Goal: Communication & Community: Answer question/provide support

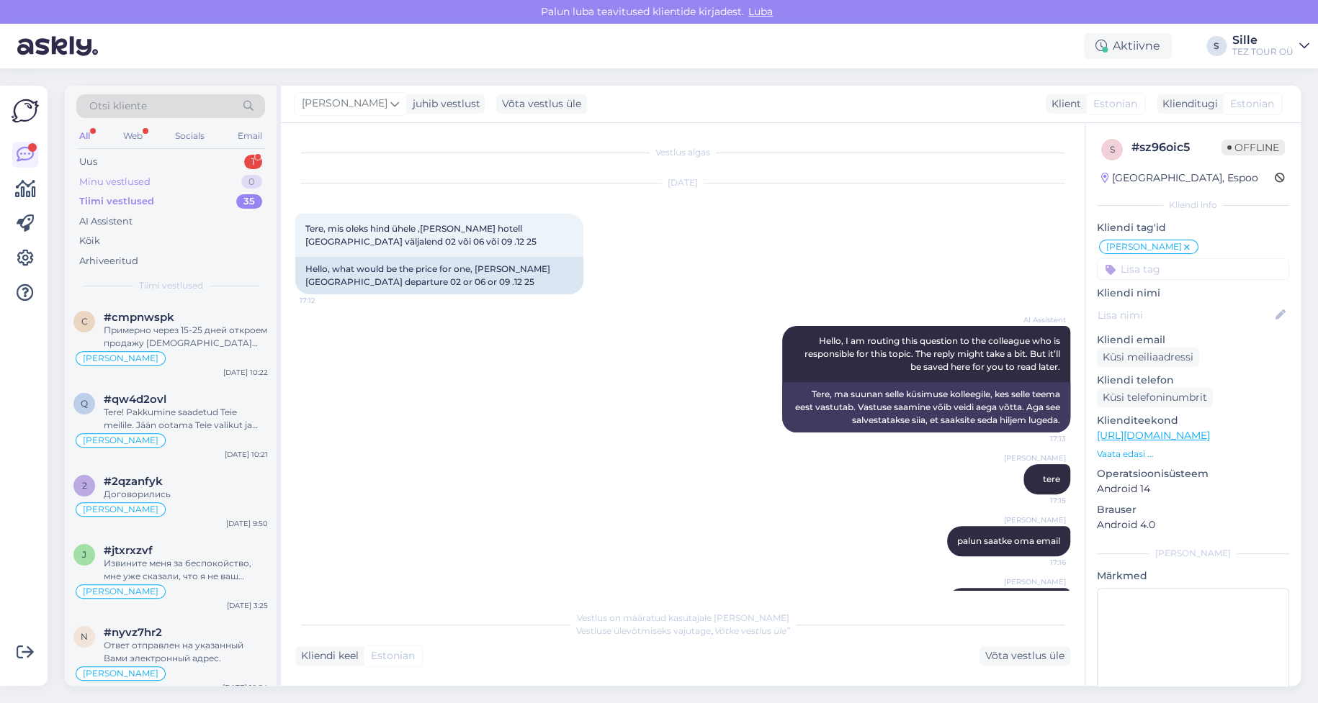
scroll to position [43, 0]
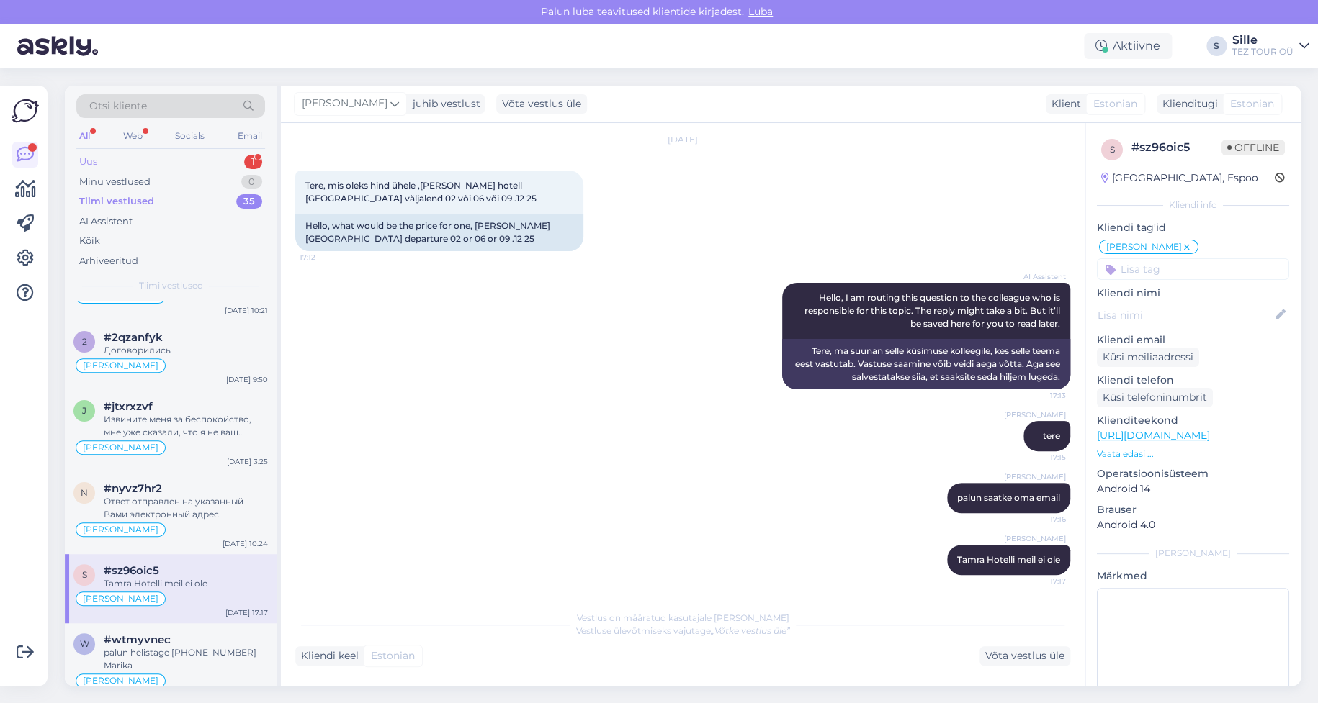
click at [150, 159] on div "Uus 1" at bounding box center [170, 162] width 189 height 20
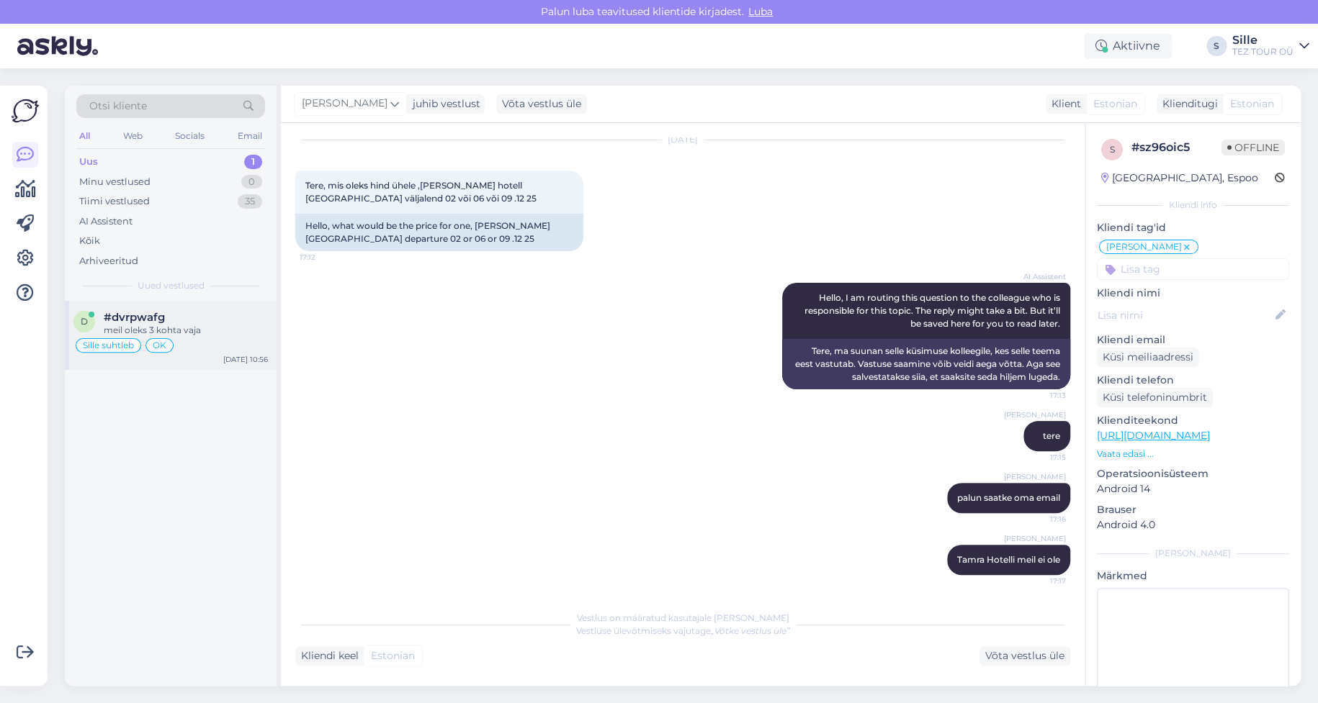
drag, startPoint x: 187, startPoint y: 328, endPoint x: 197, endPoint y: 329, distance: 9.4
click at [187, 325] on div "meil oleks 3 kohta vaja" at bounding box center [186, 330] width 164 height 13
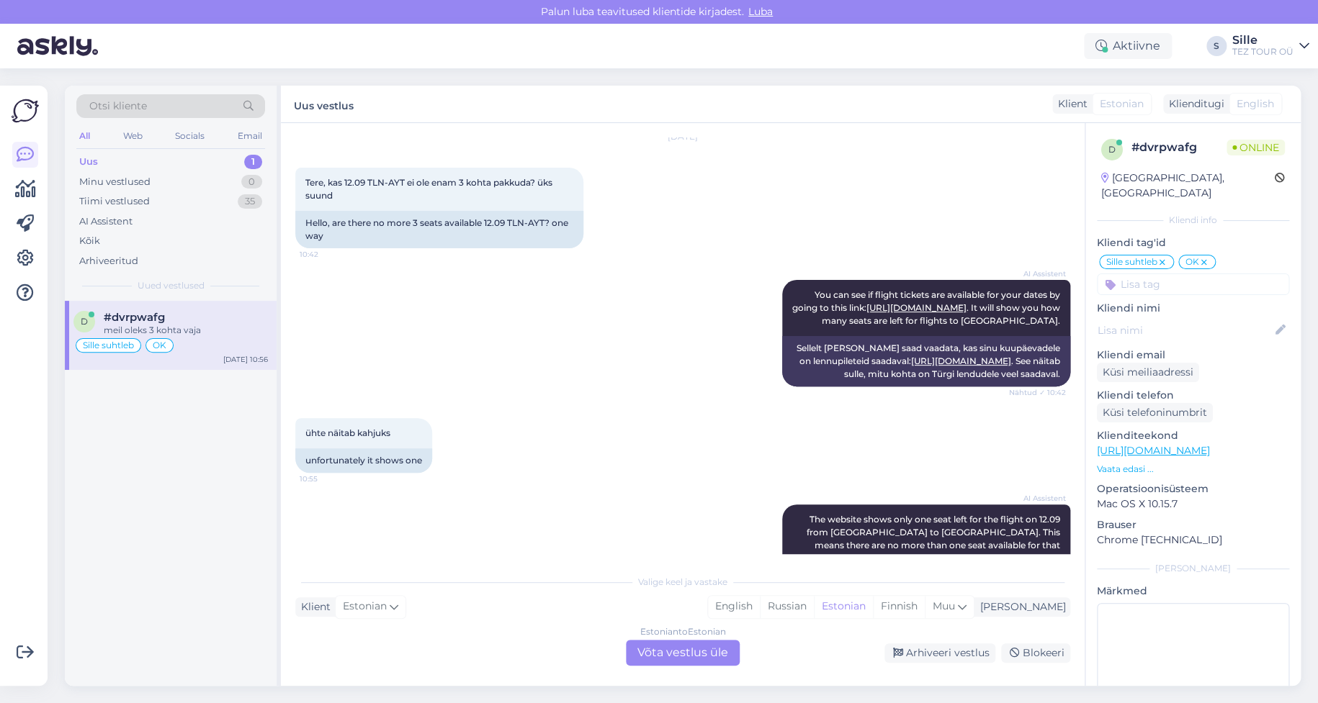
scroll to position [1230, 0]
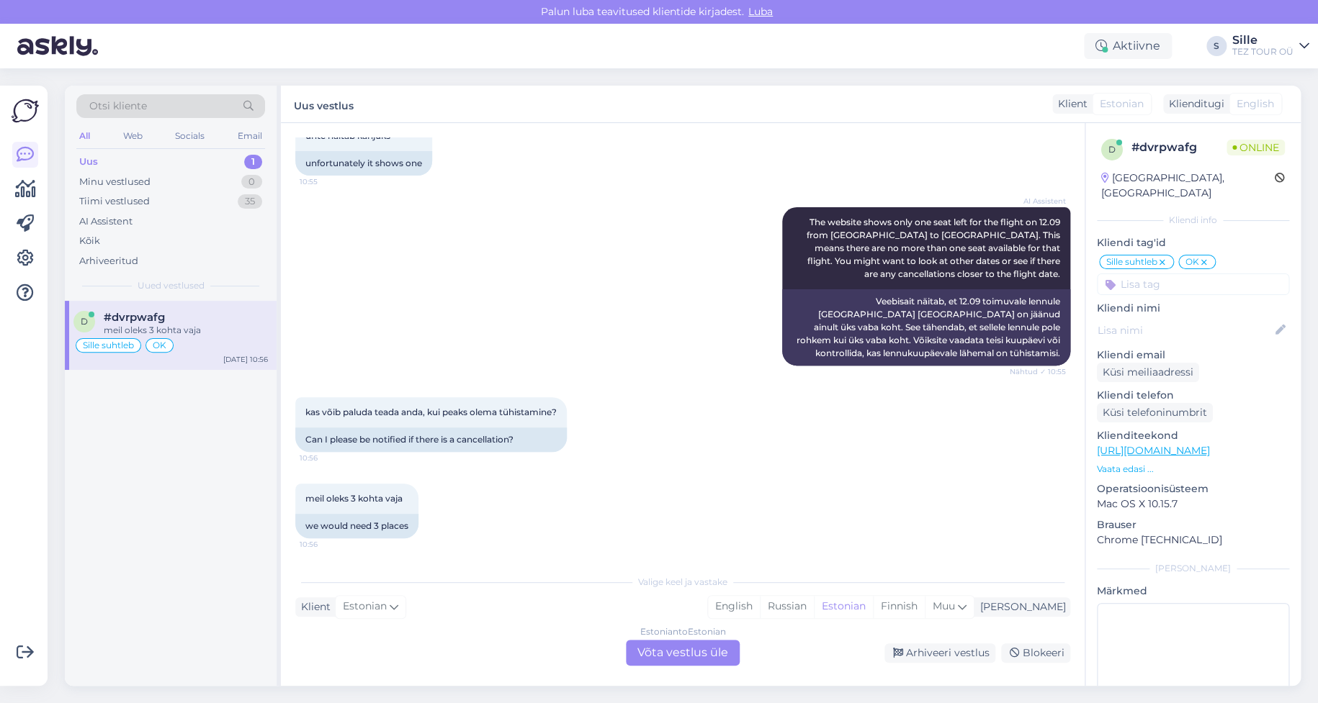
click at [664, 654] on div "Estonian to Estonian Võta vestlus üle" at bounding box center [683, 653] width 114 height 26
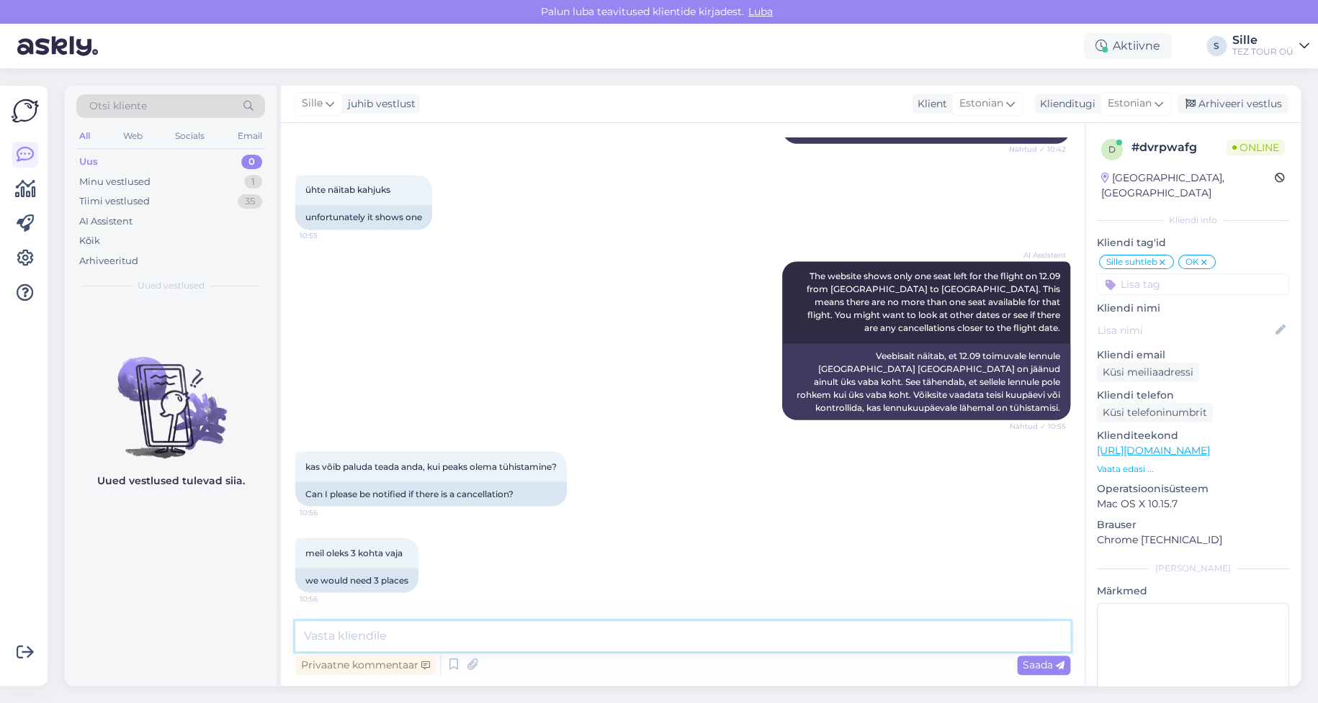
click at [389, 634] on textarea at bounding box center [682, 636] width 775 height 30
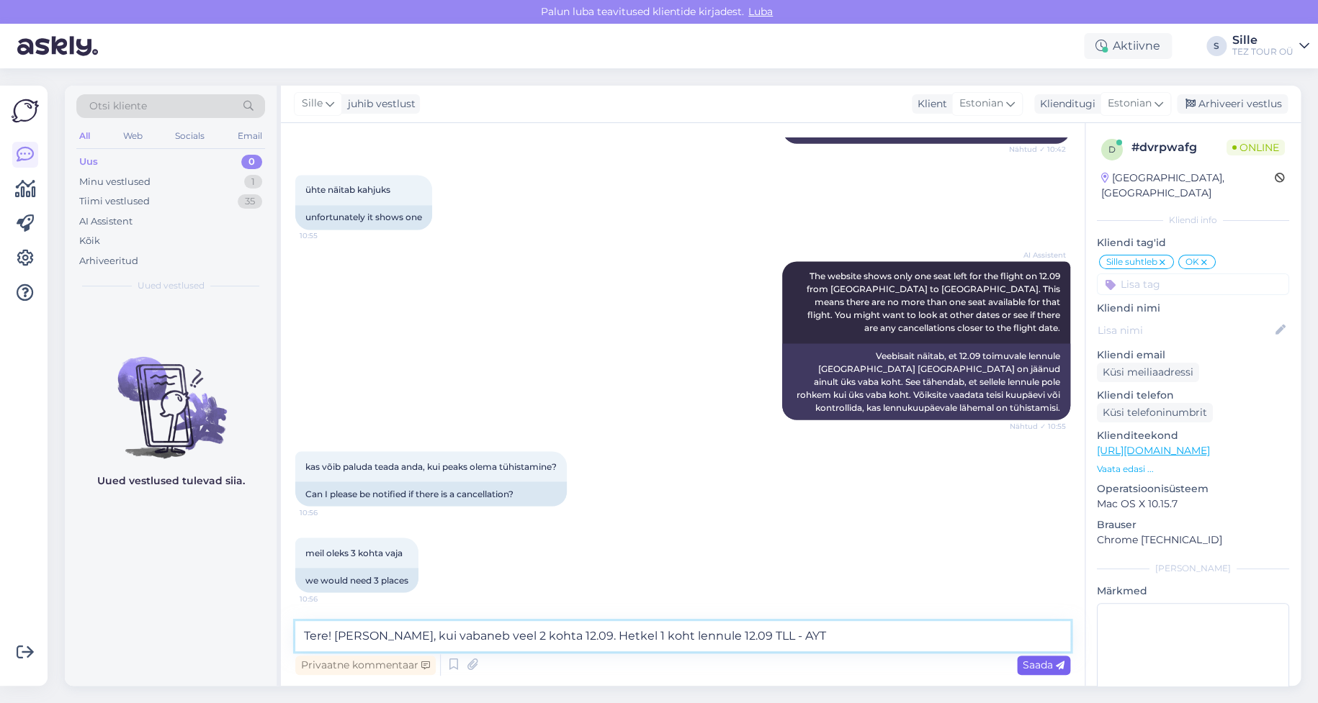
type textarea "Tere! [PERSON_NAME], kui vabaneb veel 2 kohta 12.09. Hetkel 1 koht lennule 12.0…"
click at [1040, 662] on span "Saada" at bounding box center [1043, 665] width 42 height 13
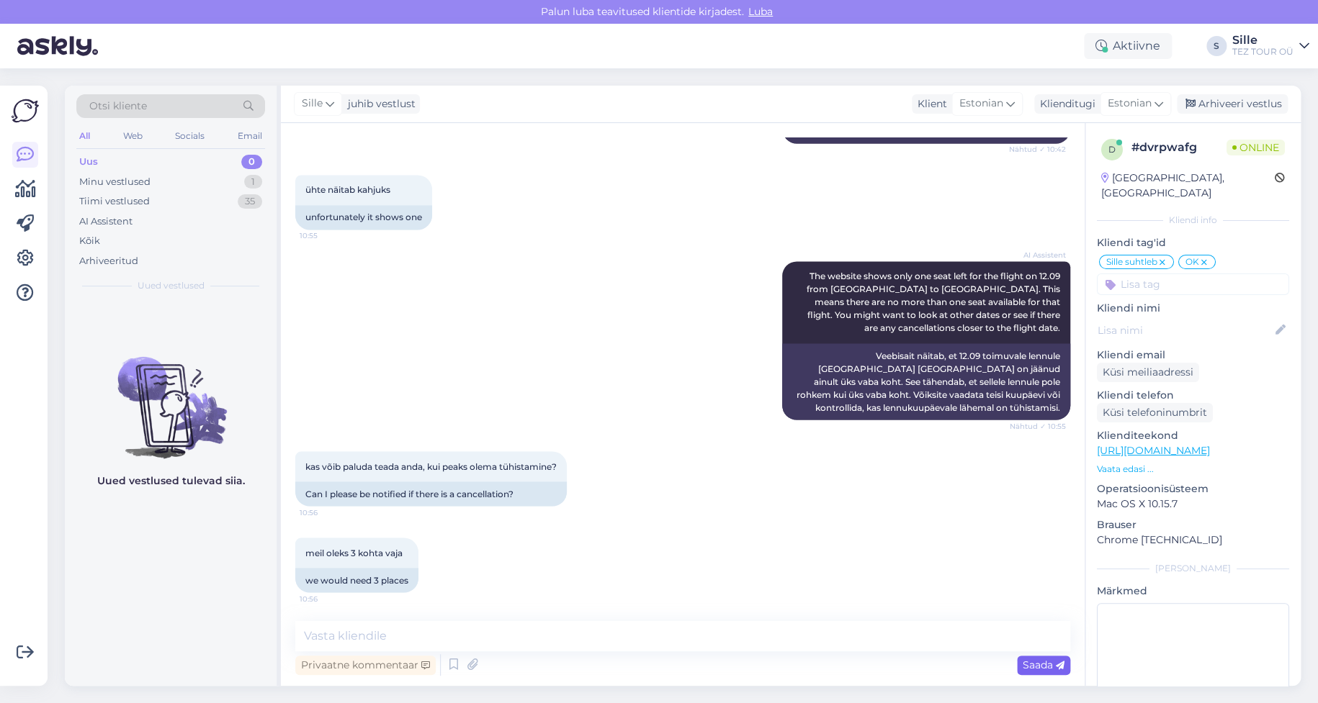
scroll to position [1251, 0]
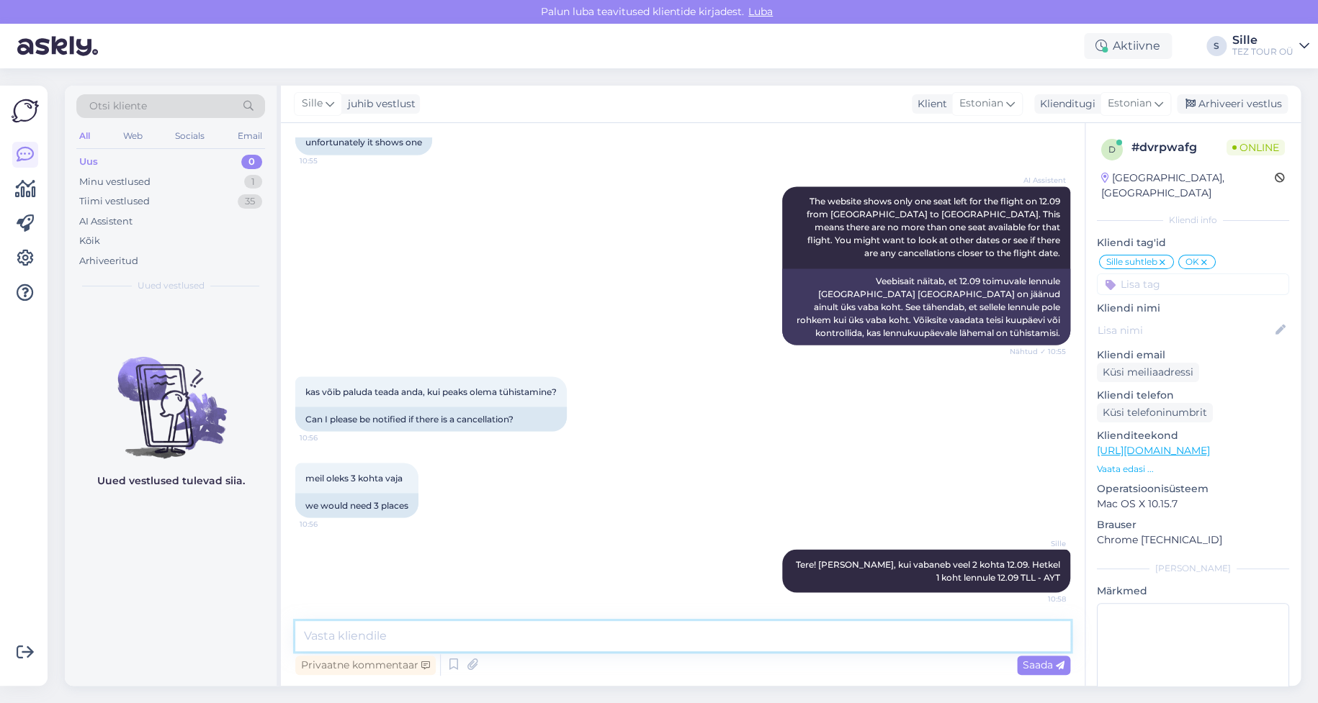
click at [354, 634] on textarea at bounding box center [682, 636] width 775 height 30
type textarea "13.09 RIX - AYT saan pakkuda alternatiivi"
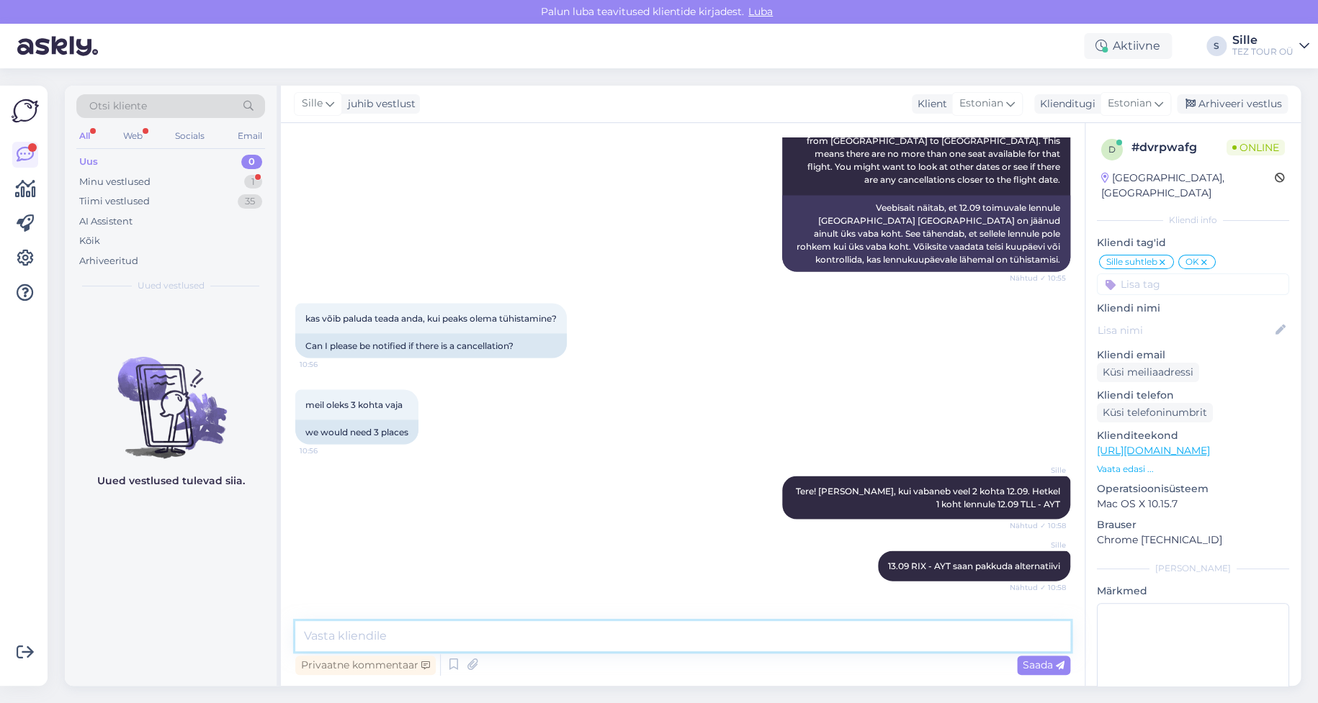
scroll to position [1388, 0]
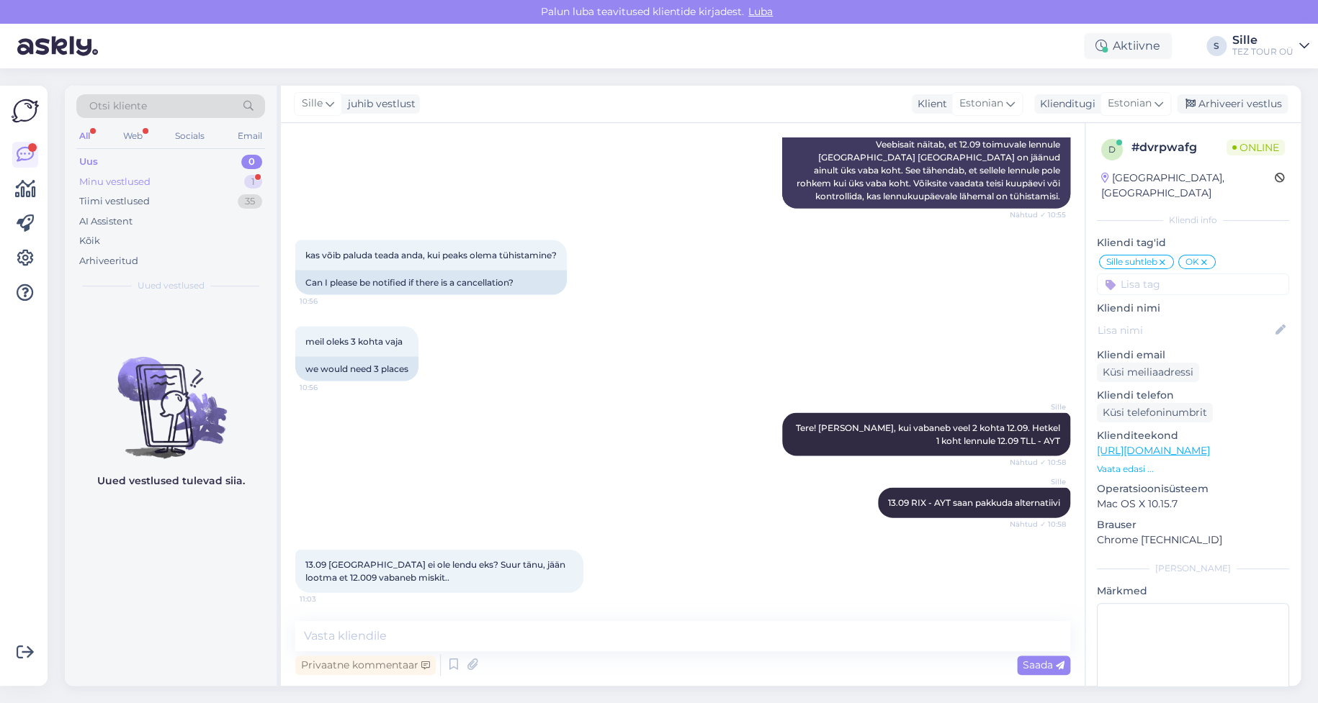
click at [163, 177] on div "Minu vestlused 1" at bounding box center [170, 182] width 189 height 20
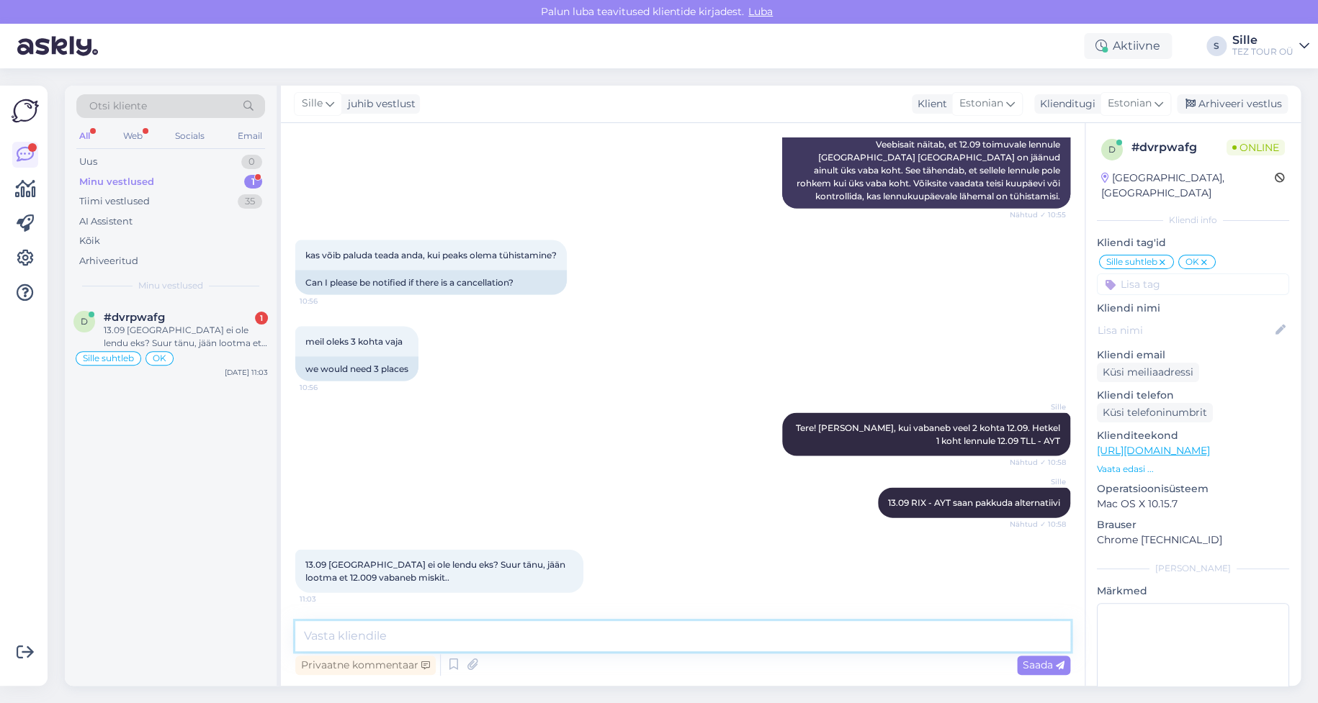
click at [330, 633] on textarea at bounding box center [682, 636] width 775 height 30
type textarea "13.09 ei ole Tallinnast lendu. Järgmine reis 17.09 - kohti piisavalt"
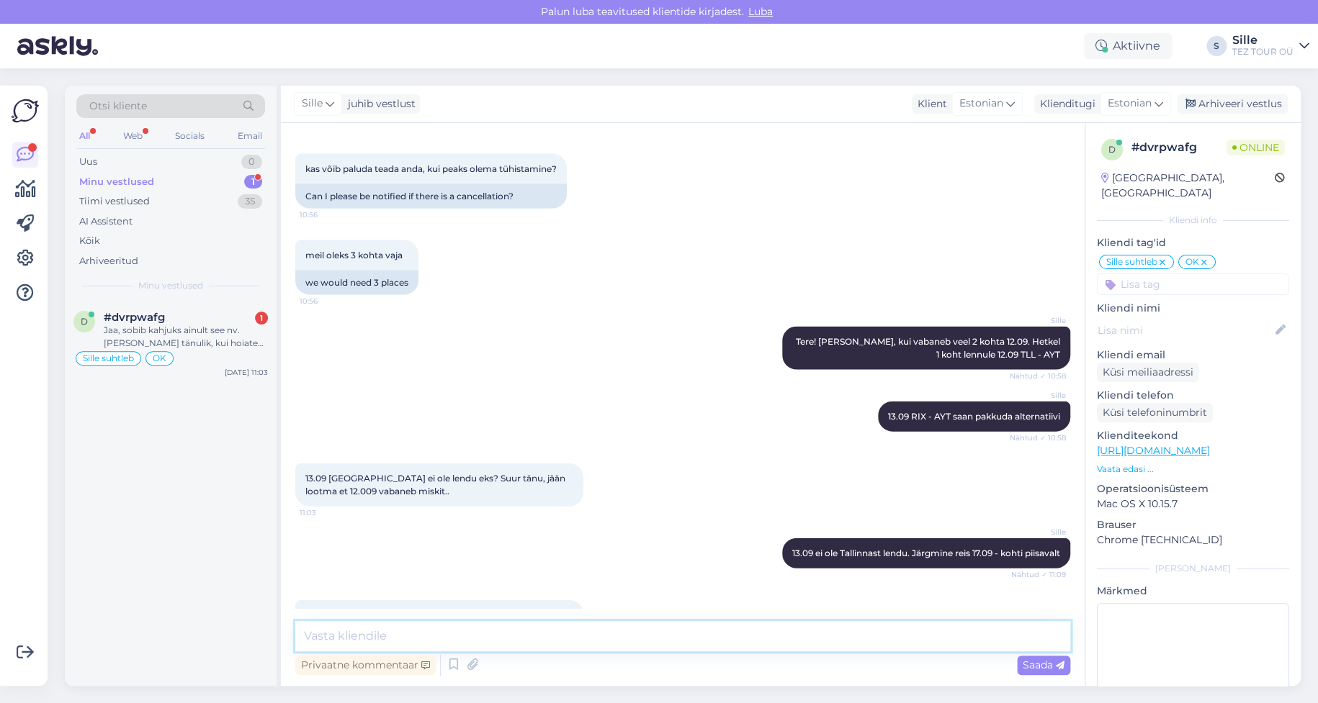
scroll to position [1538, 0]
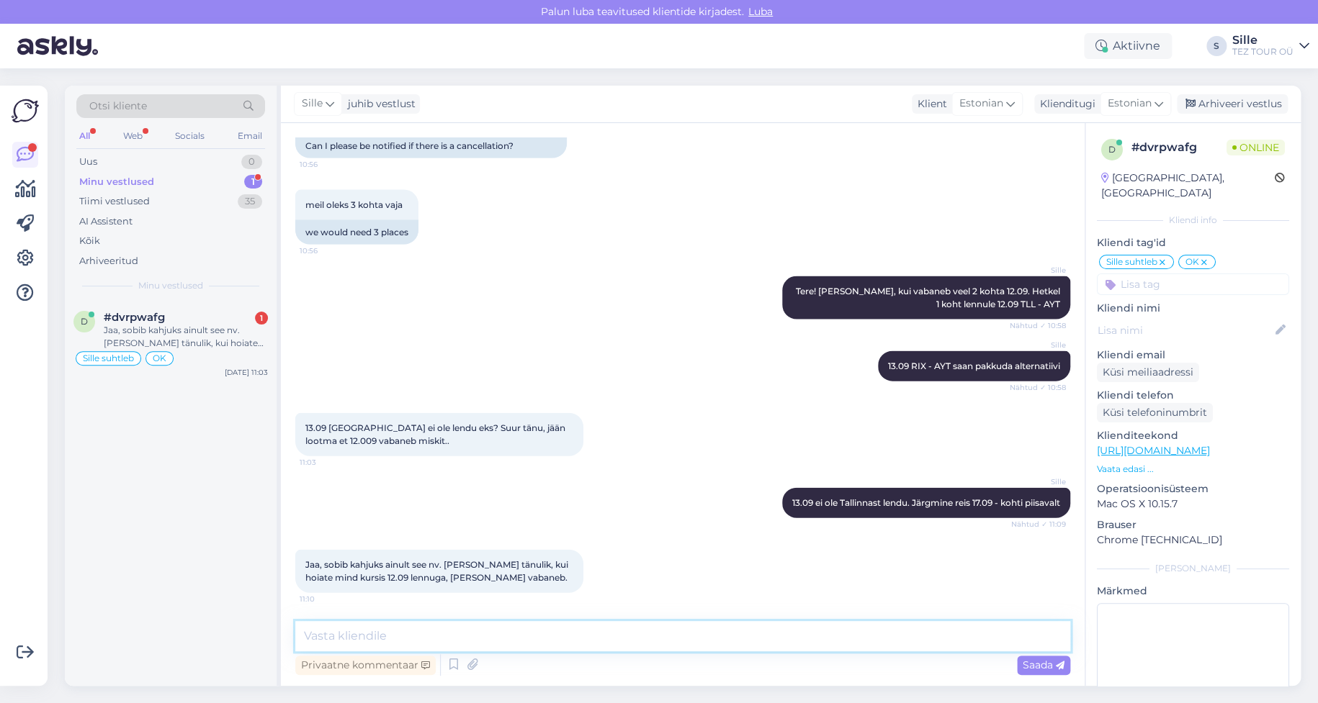
click at [357, 629] on textarea at bounding box center [682, 636] width 775 height 30
type textarea "[PERSON_NAME] Teile teada, kui peaks vabanema [PERSON_NAME] 12.09 lennule"
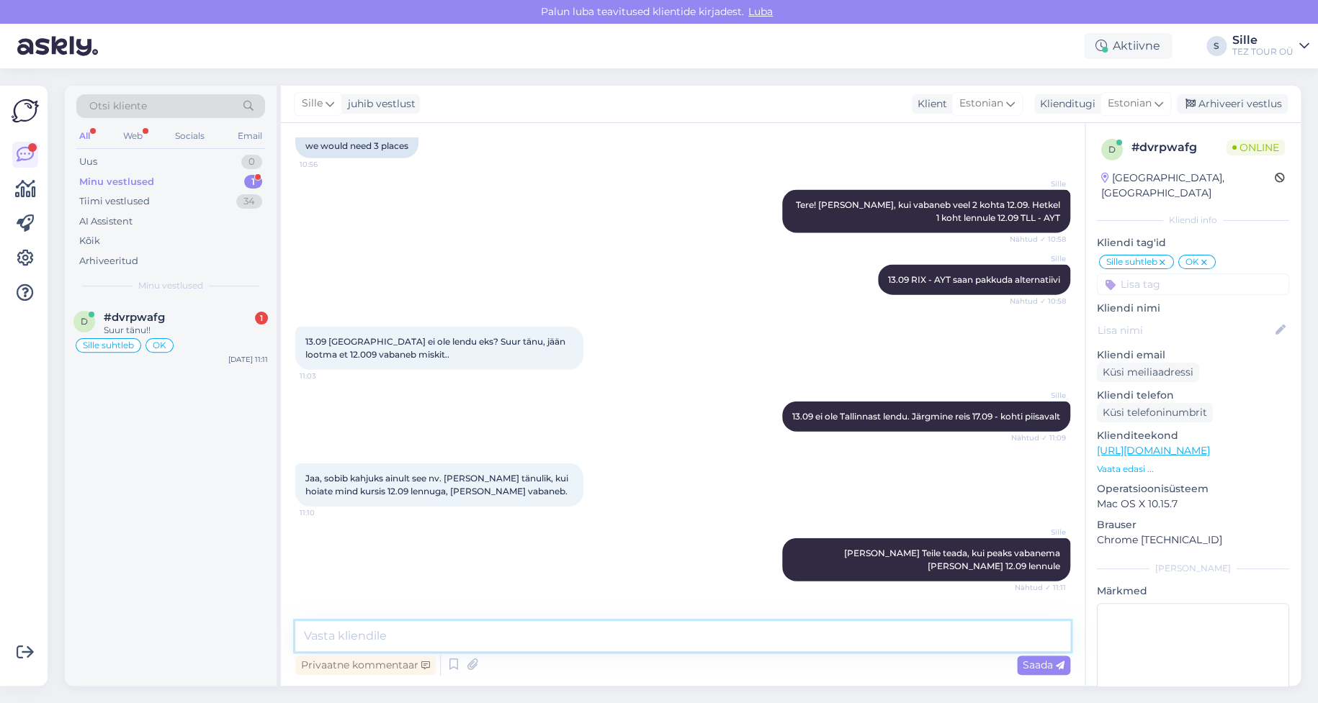
scroll to position [1662, 0]
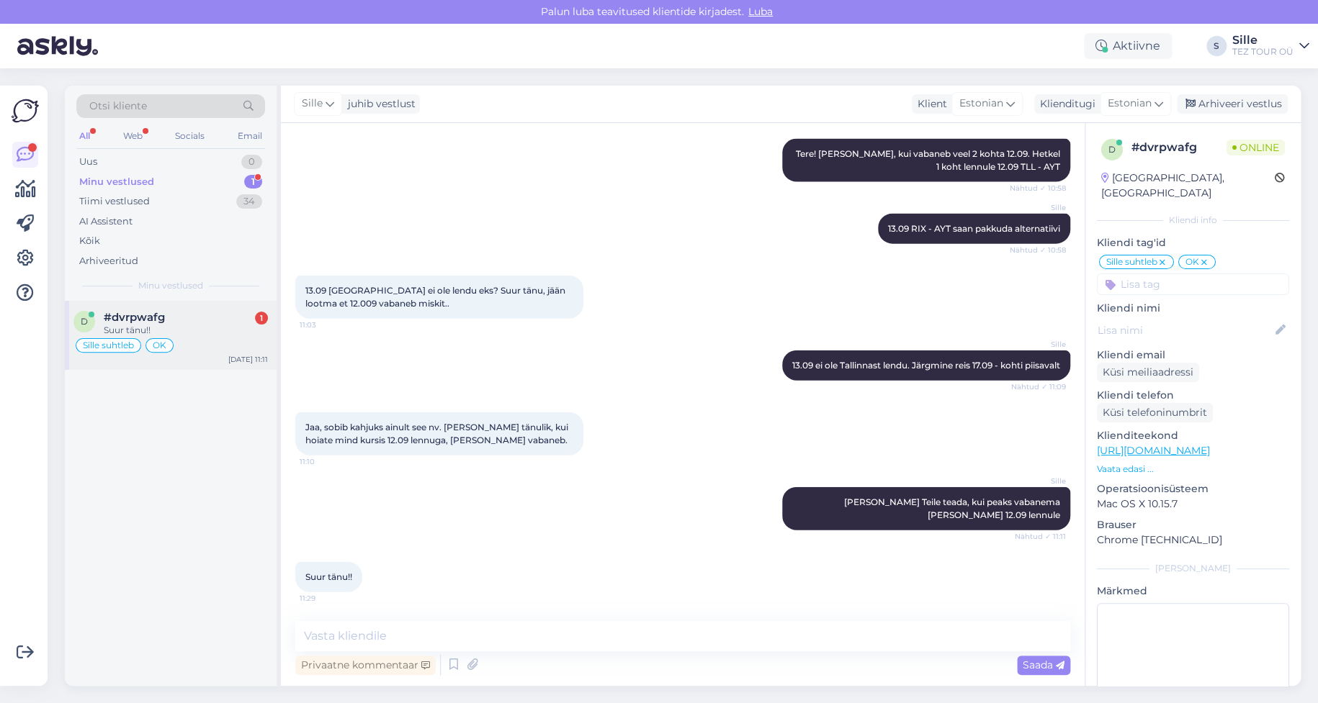
click at [196, 330] on div "Suur tänu!!" at bounding box center [186, 330] width 164 height 13
click at [136, 177] on div "Minu vestlused" at bounding box center [116, 182] width 75 height 14
click at [176, 356] on div "d #dvrpwafg Suur tänu!! Sille suhtleb OK [DATE] 11:29" at bounding box center [171, 335] width 212 height 69
click at [147, 176] on div "Minu vestlused" at bounding box center [116, 182] width 75 height 14
click at [148, 201] on div "Tiimi vestlused" at bounding box center [114, 201] width 71 height 14
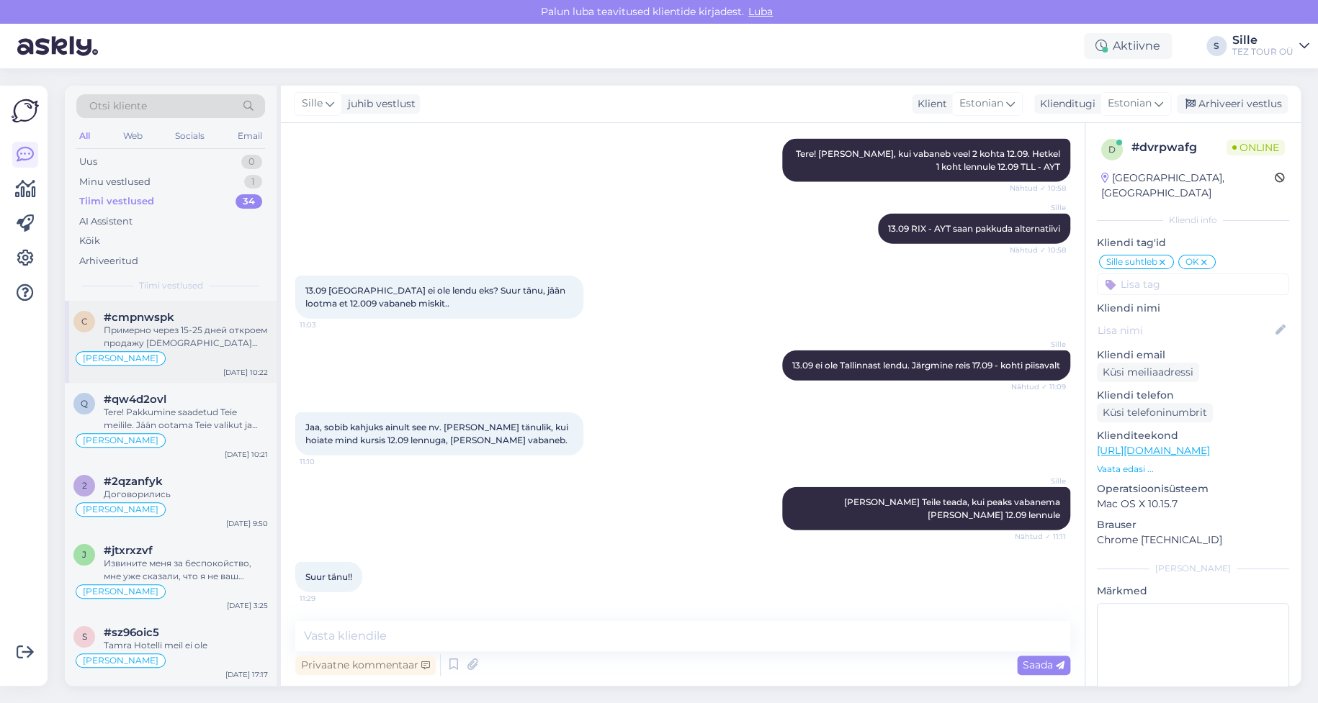
click at [183, 332] on div "Примерно через 15-25 дней откроем продажу [DEMOGRAPHIC_DATA] года." at bounding box center [186, 337] width 164 height 26
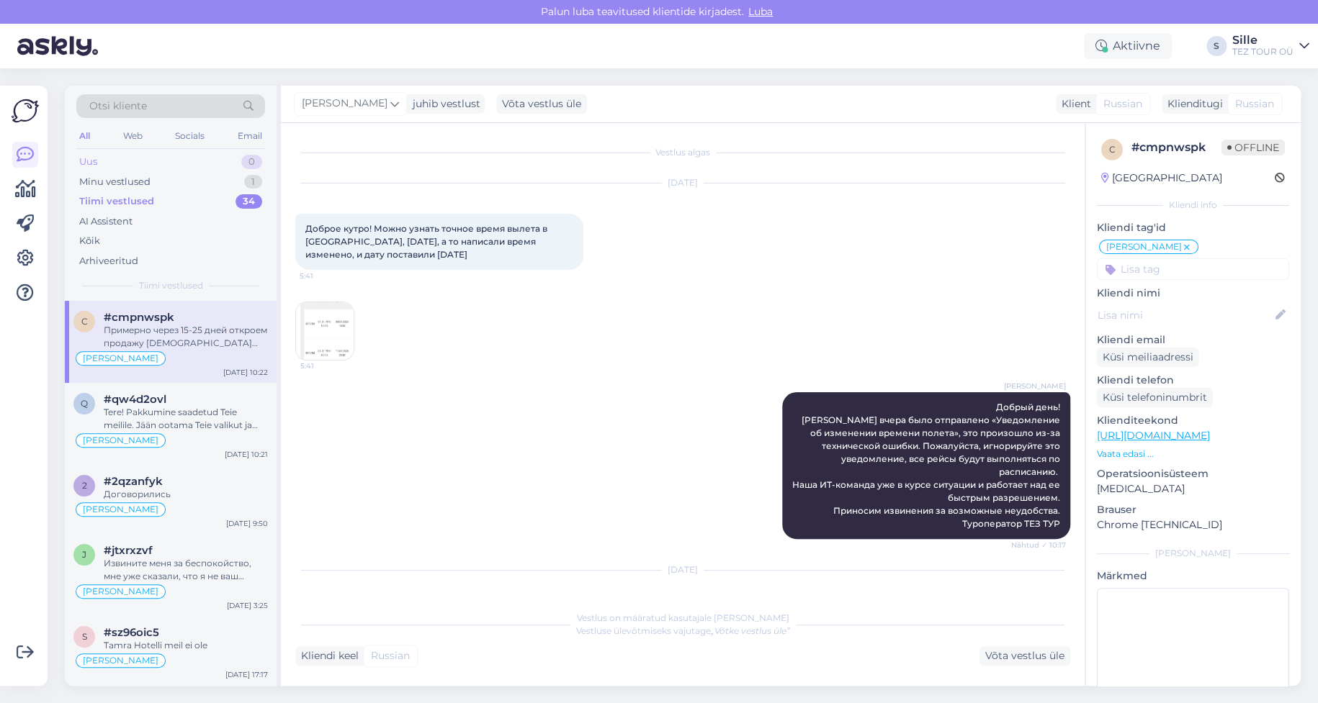
scroll to position [645, 0]
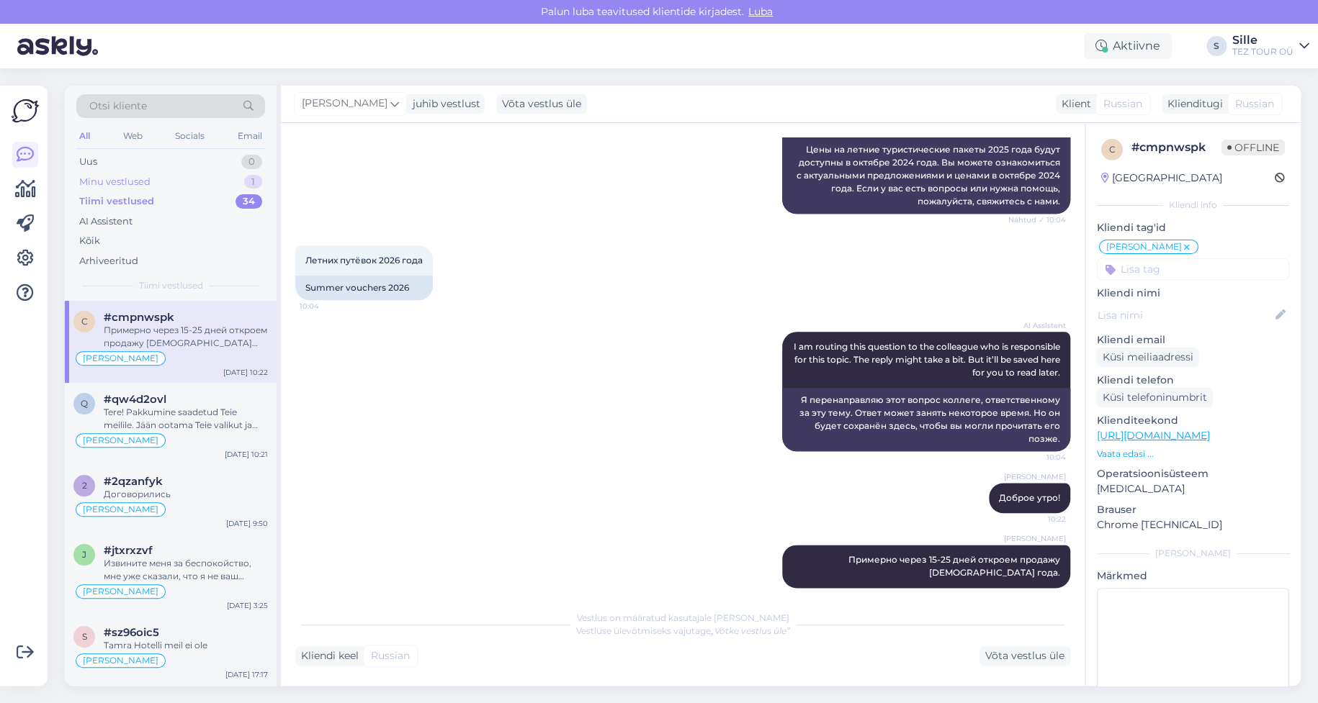
click at [135, 175] on div "Minu vestlused" at bounding box center [114, 182] width 71 height 14
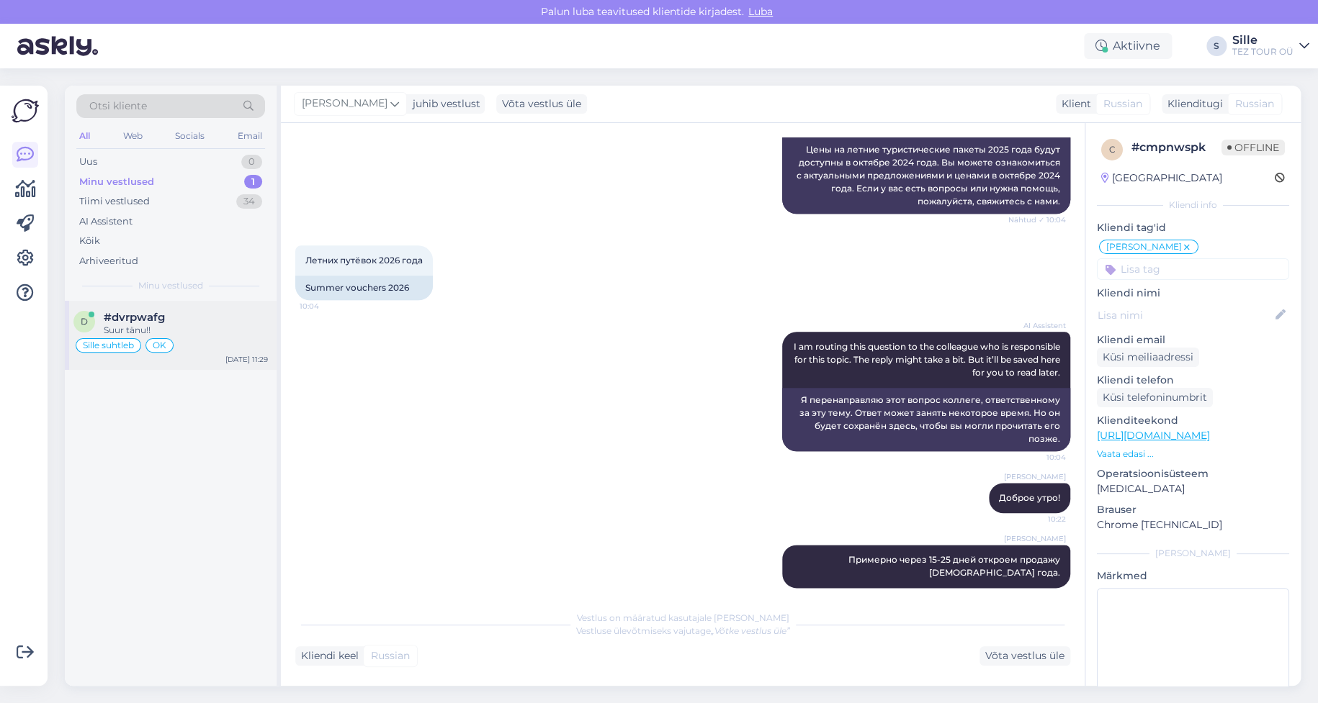
click at [196, 336] on div "d #dvrpwafg Suur tänu!! Sille suhtleb OK [DATE] 11:29" at bounding box center [171, 335] width 212 height 69
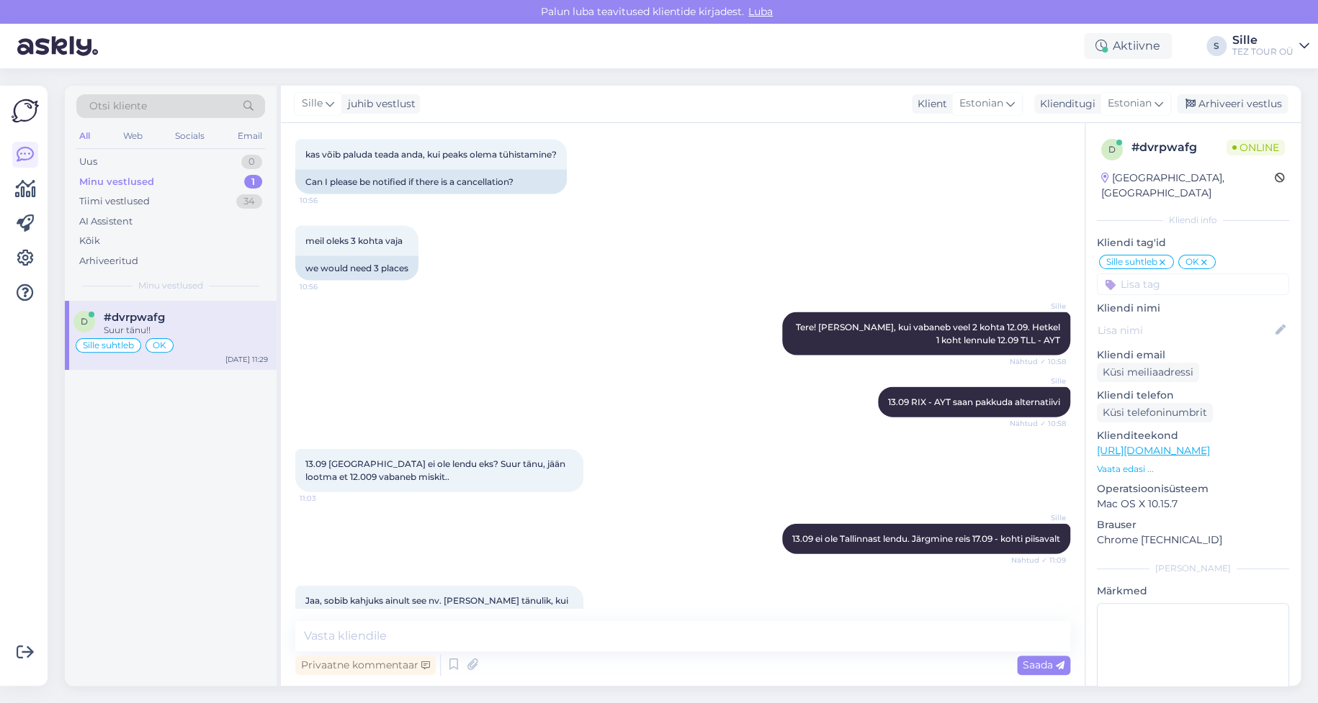
scroll to position [1662, 0]
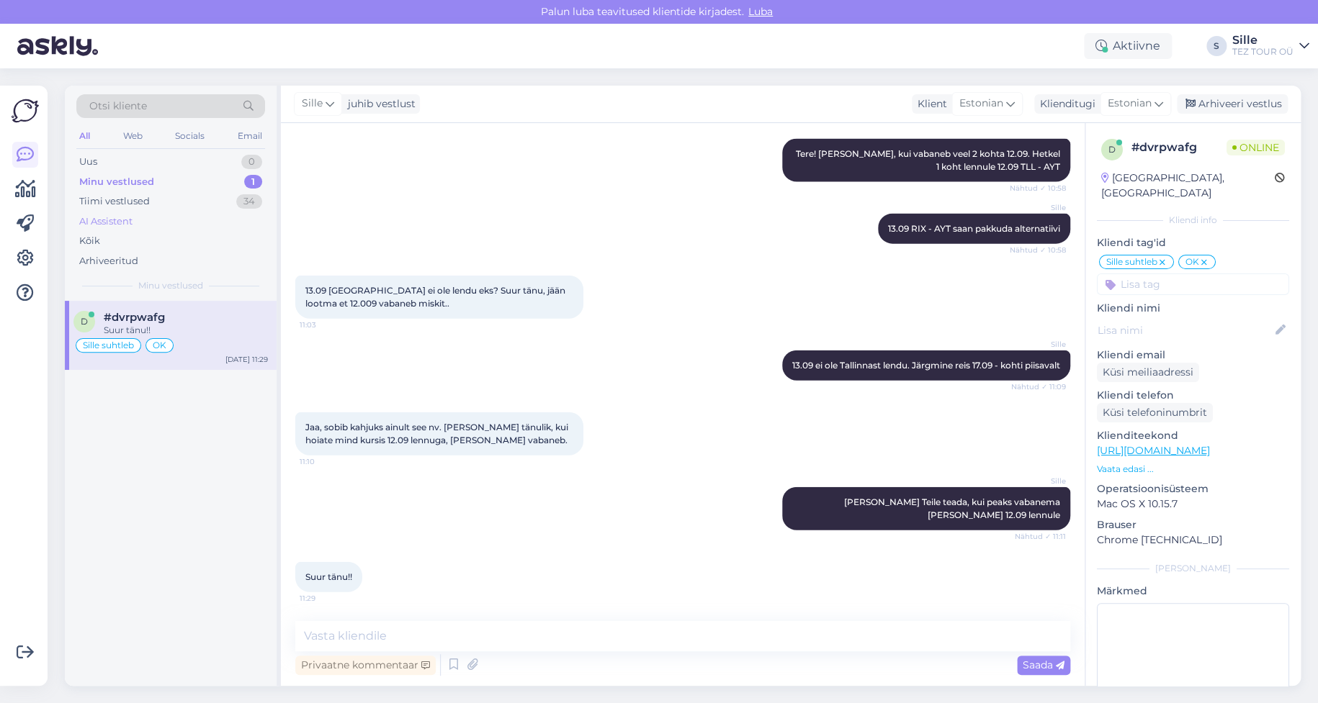
click at [120, 223] on div "AI Assistent" at bounding box center [105, 222] width 53 height 14
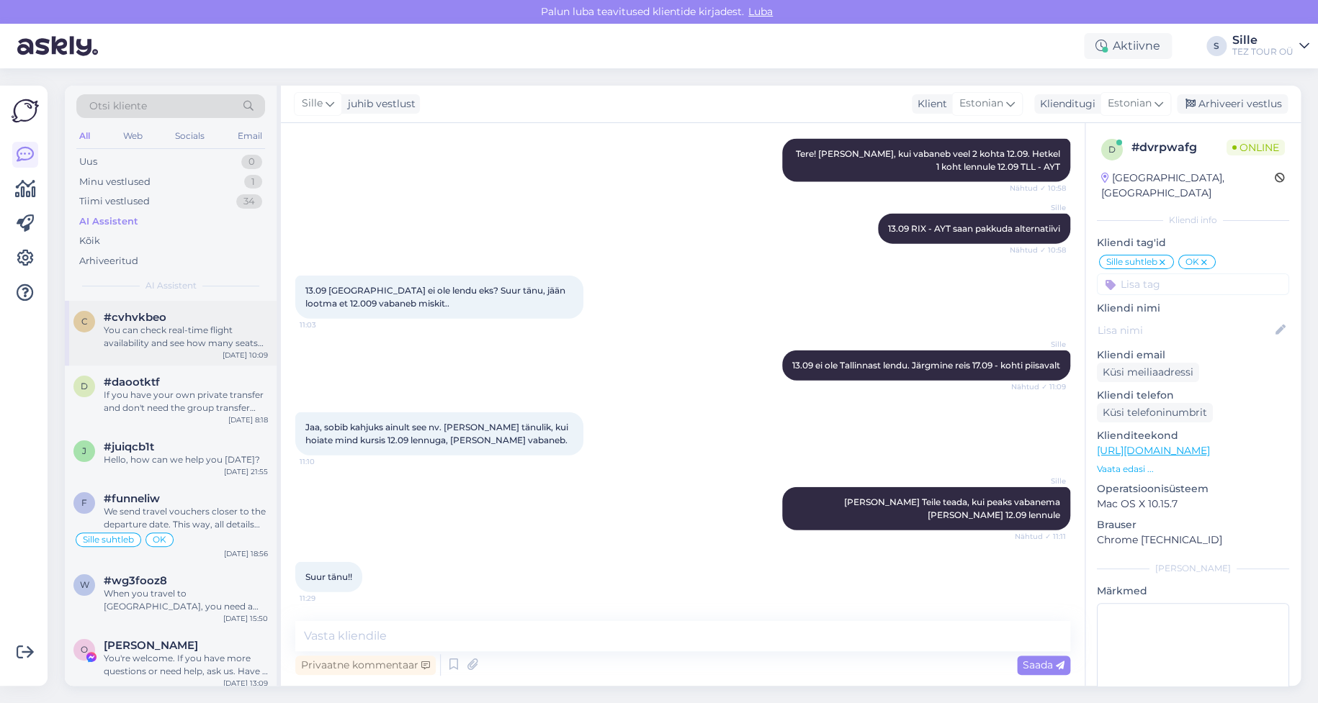
click at [158, 341] on div "You can check real-time flight availability and see how many seats are left by …" at bounding box center [186, 337] width 164 height 26
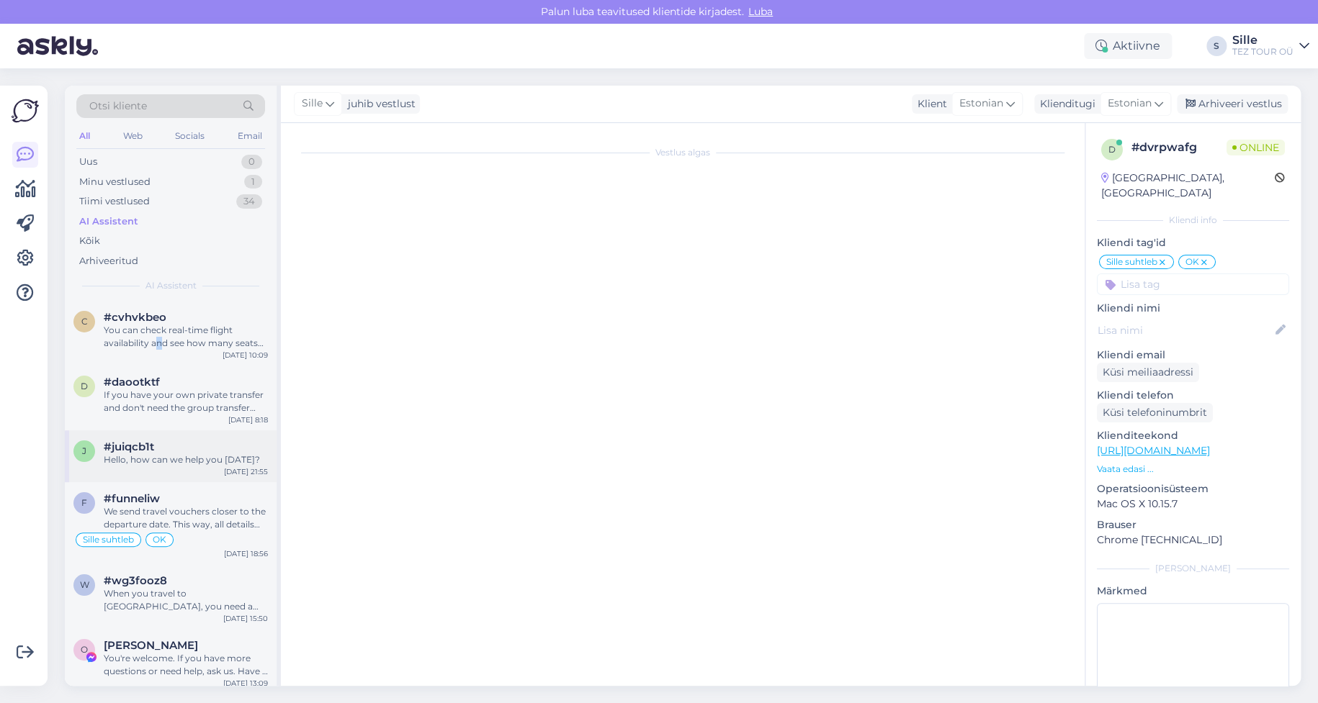
scroll to position [56, 0]
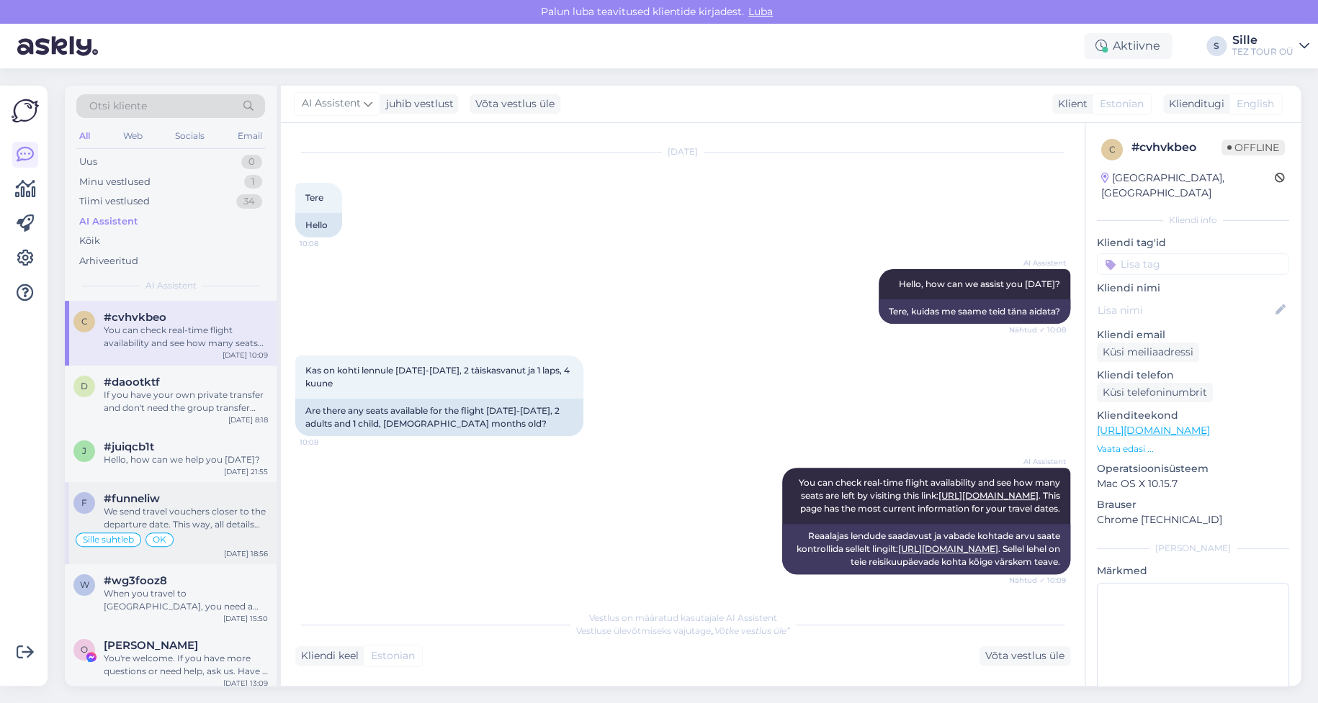
click at [199, 526] on div "We send travel vouchers closer to the departure date. This way, all details are…" at bounding box center [186, 518] width 164 height 26
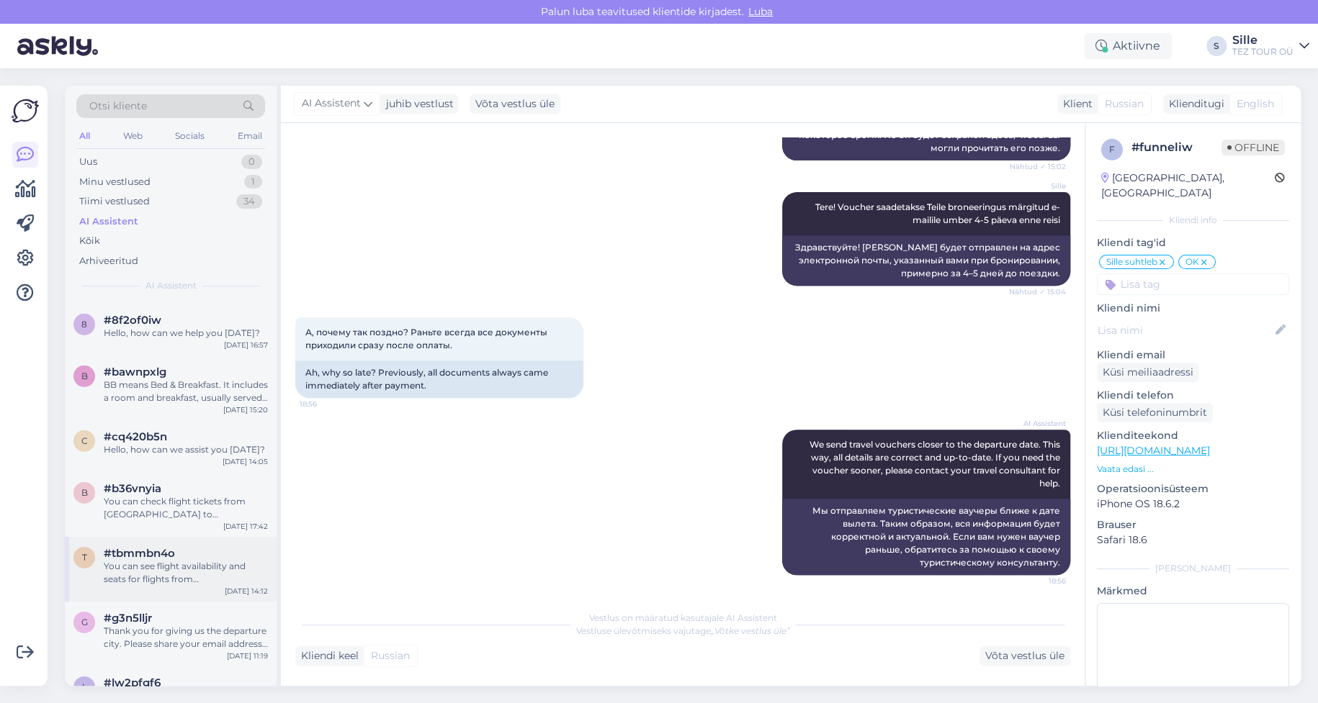
scroll to position [4896, 0]
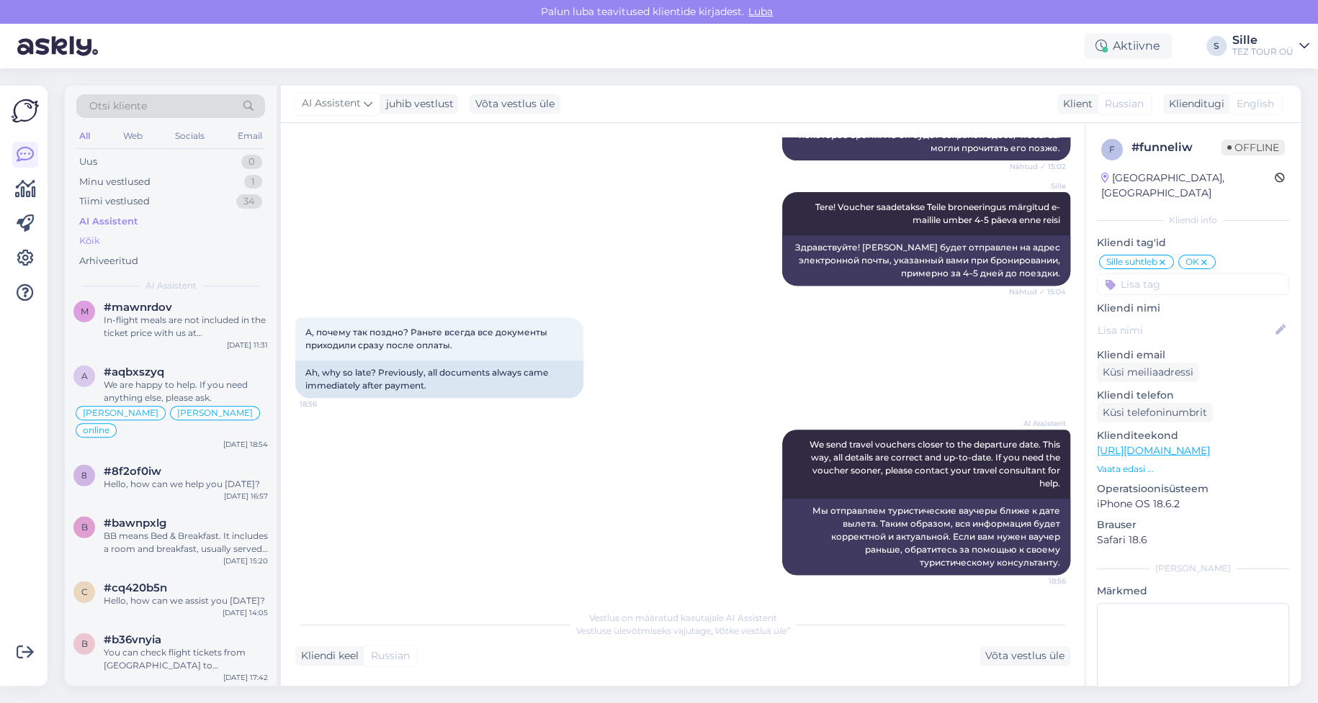
click at [87, 239] on div "Kõik" at bounding box center [89, 241] width 21 height 14
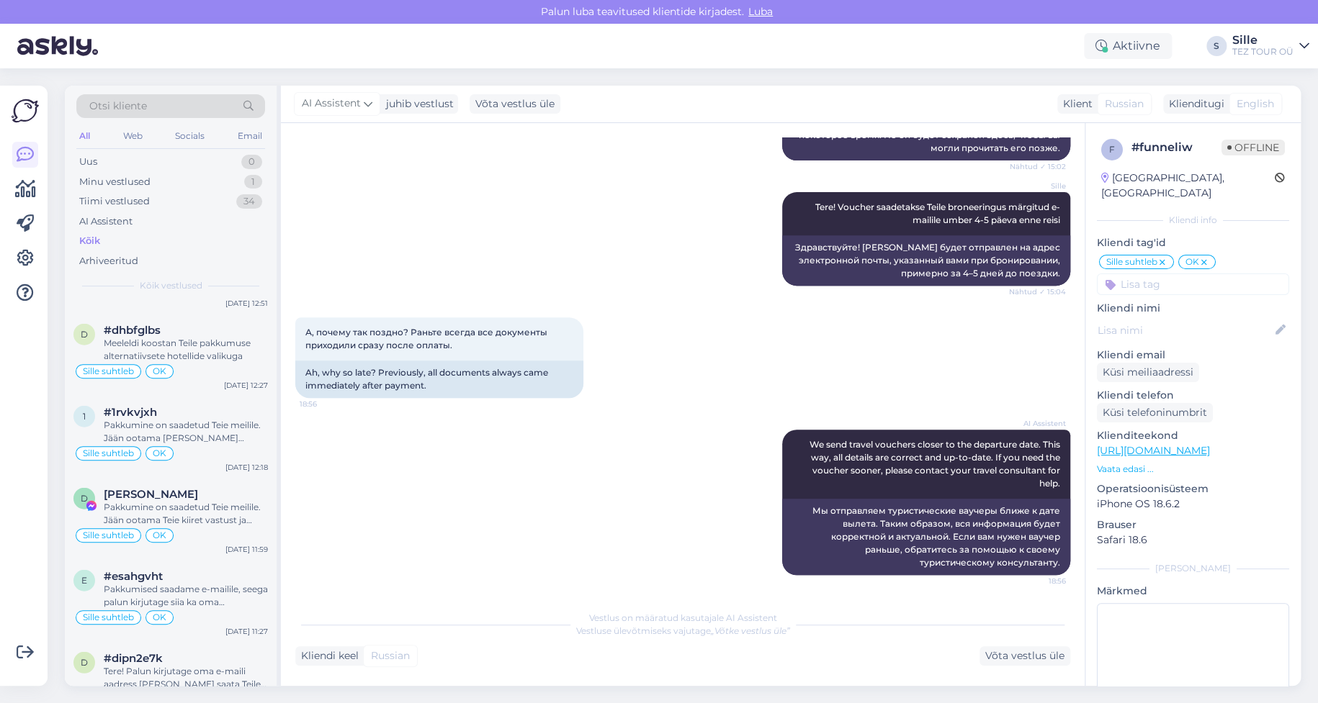
scroll to position [10519, 0]
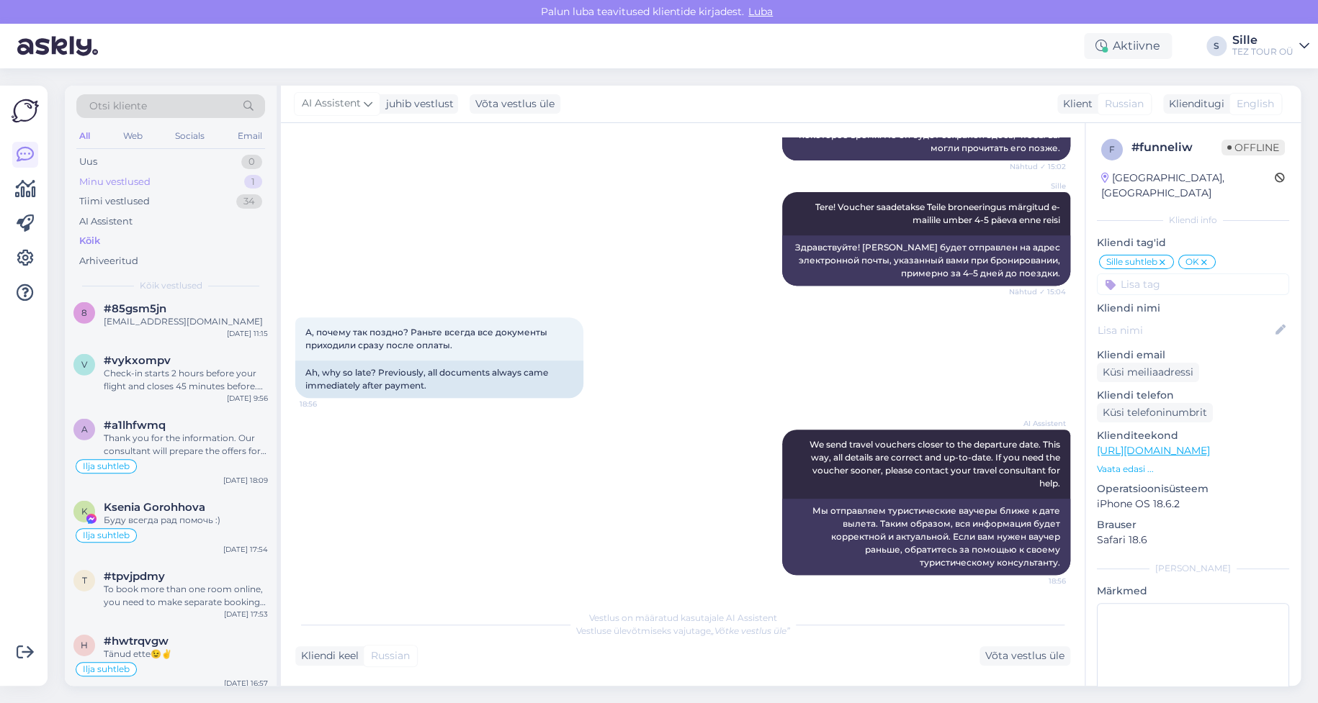
click at [127, 181] on div "Minu vestlused" at bounding box center [114, 182] width 71 height 14
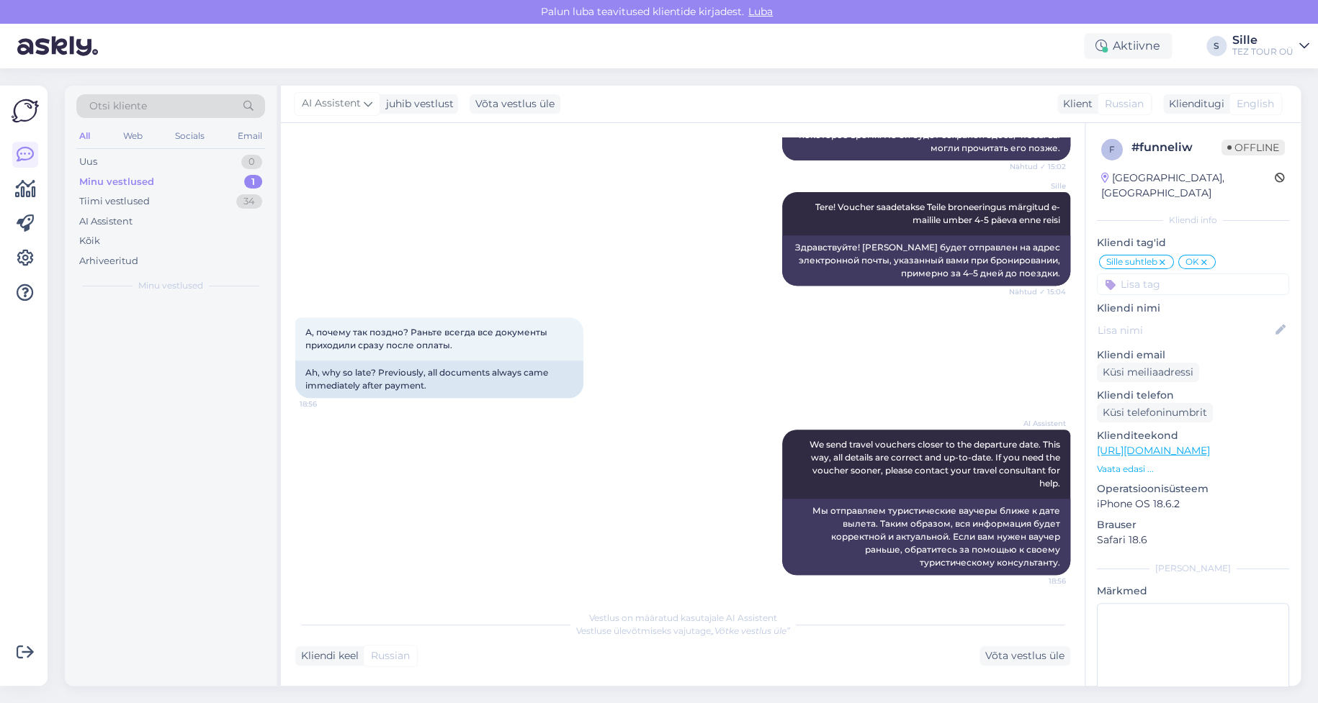
scroll to position [0, 0]
click at [177, 344] on div "Sille suhtleb OK" at bounding box center [170, 345] width 194 height 17
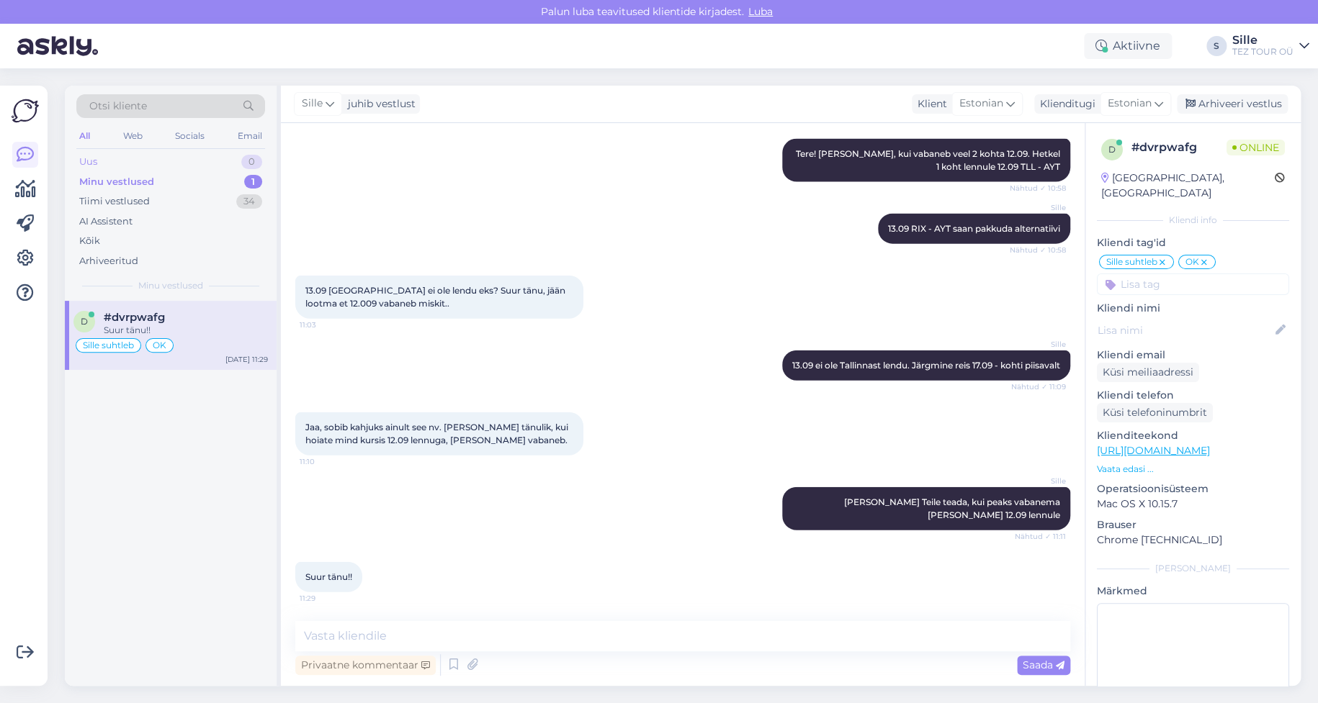
click at [120, 160] on div "Uus 0" at bounding box center [170, 162] width 189 height 20
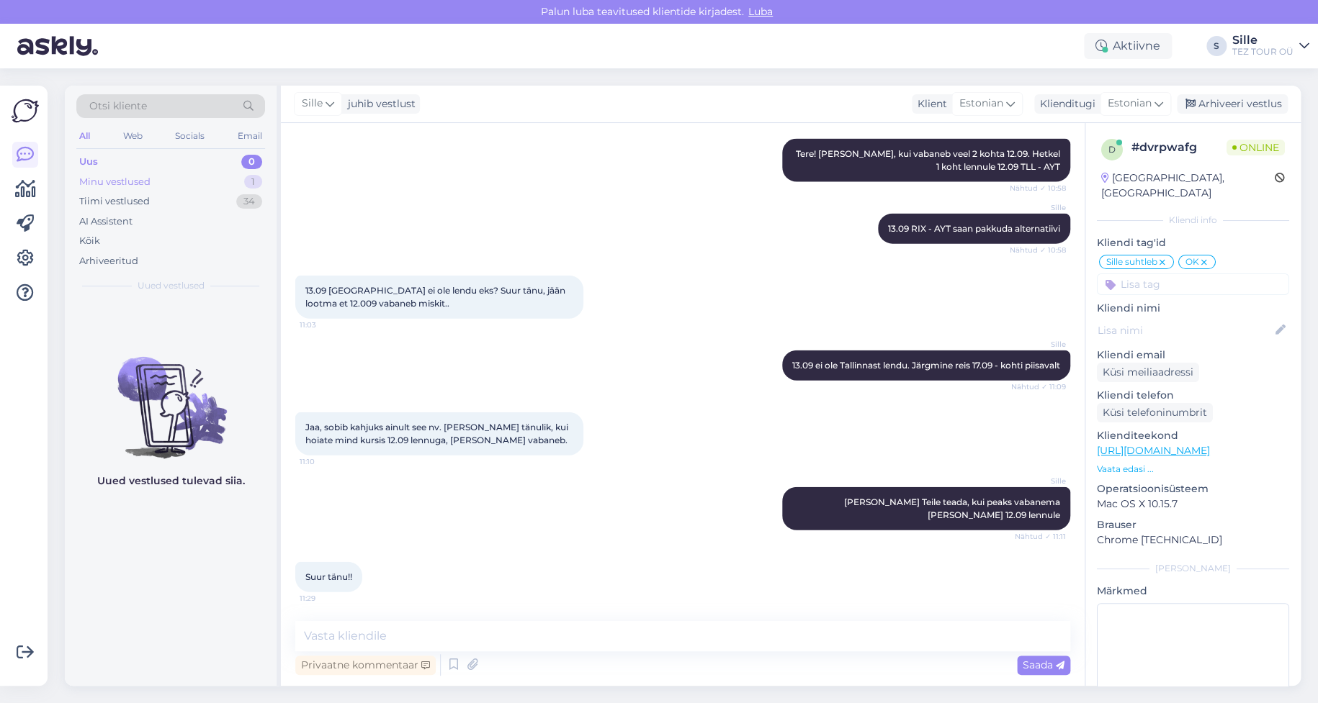
click at [133, 179] on div "Minu vestlused" at bounding box center [114, 182] width 71 height 14
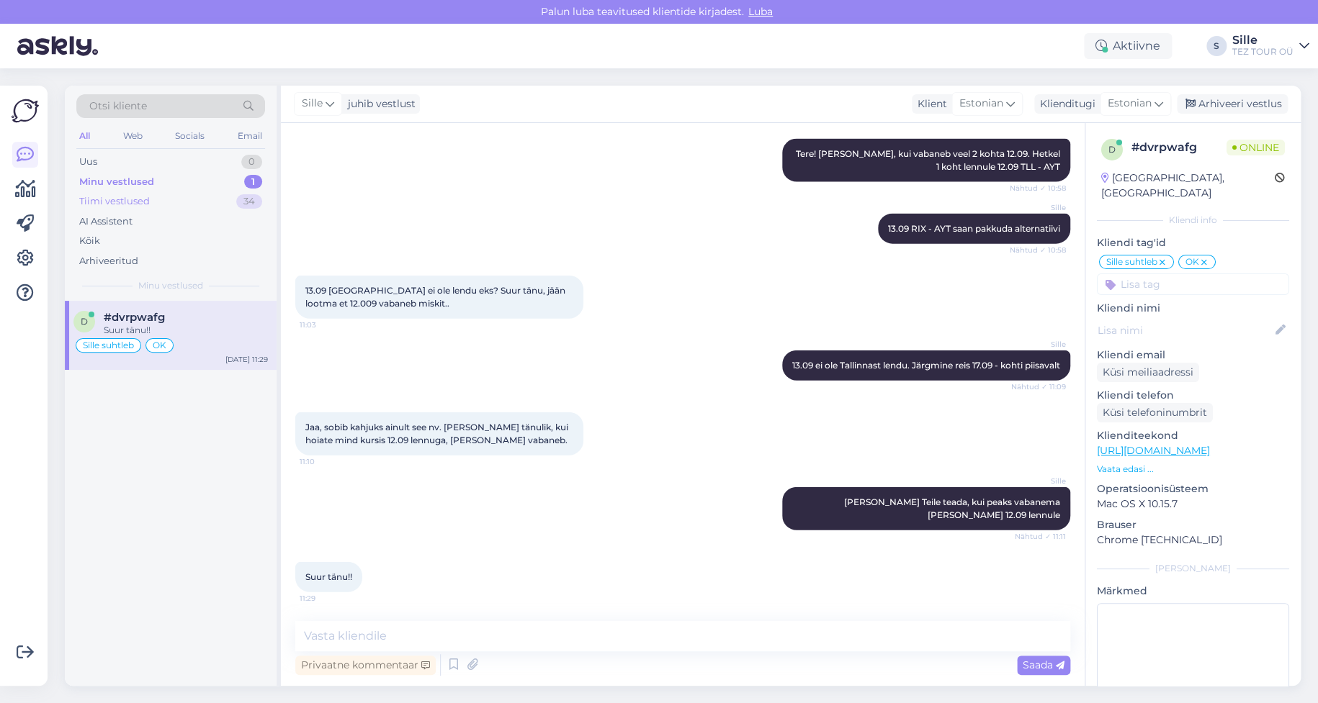
click at [122, 200] on div "Tiimi vestlused" at bounding box center [114, 201] width 71 height 14
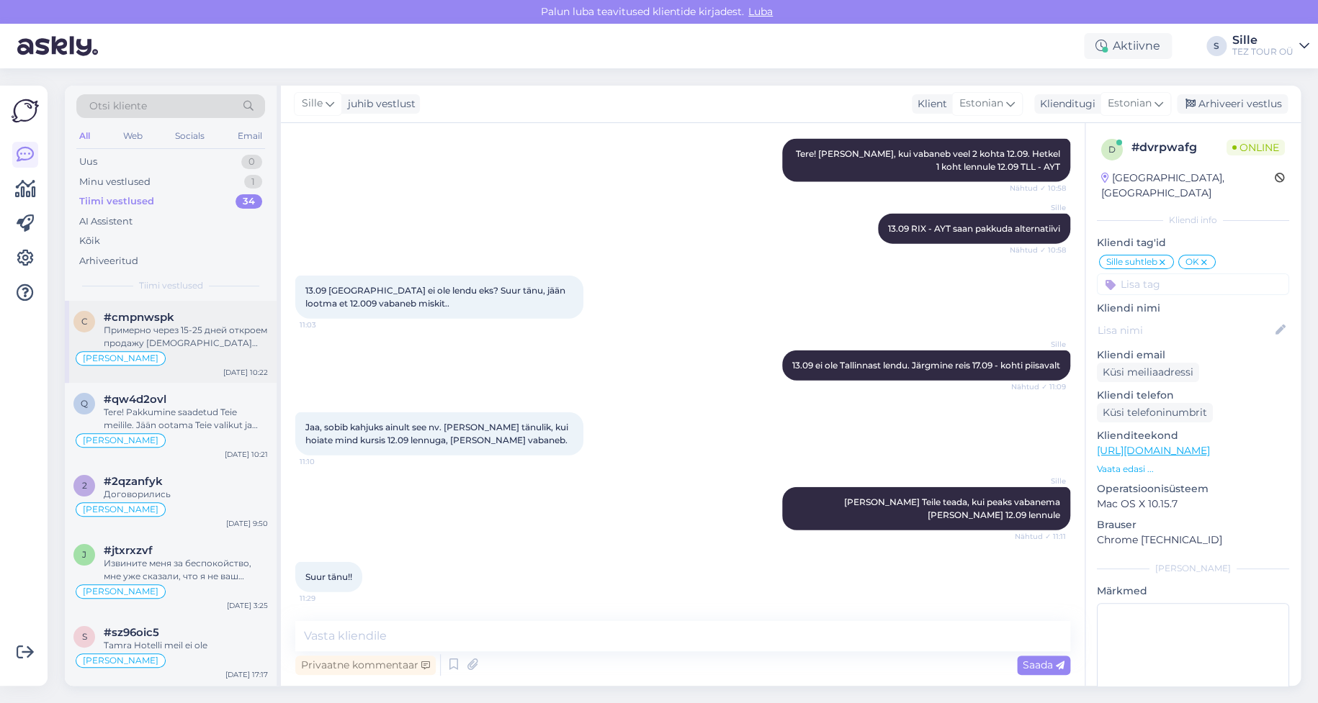
click at [173, 318] on div "#cmpnwspk" at bounding box center [186, 317] width 164 height 13
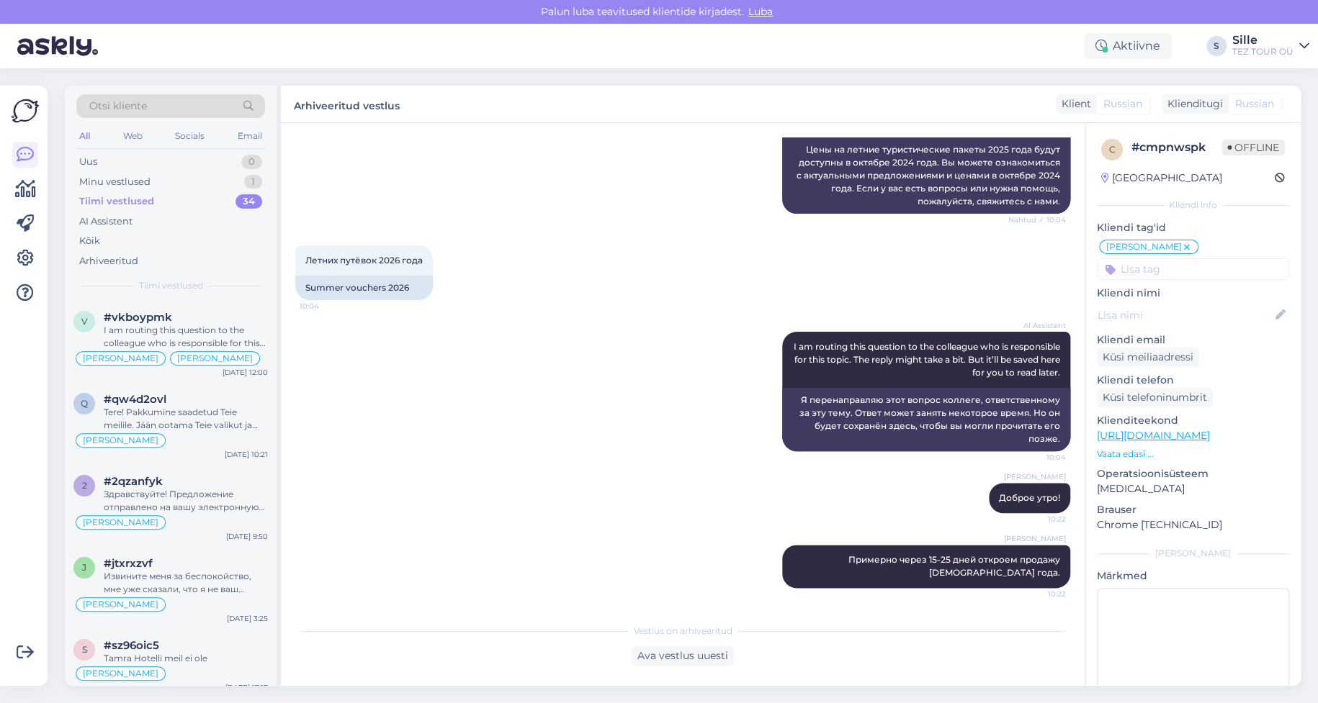
scroll to position [632, 0]
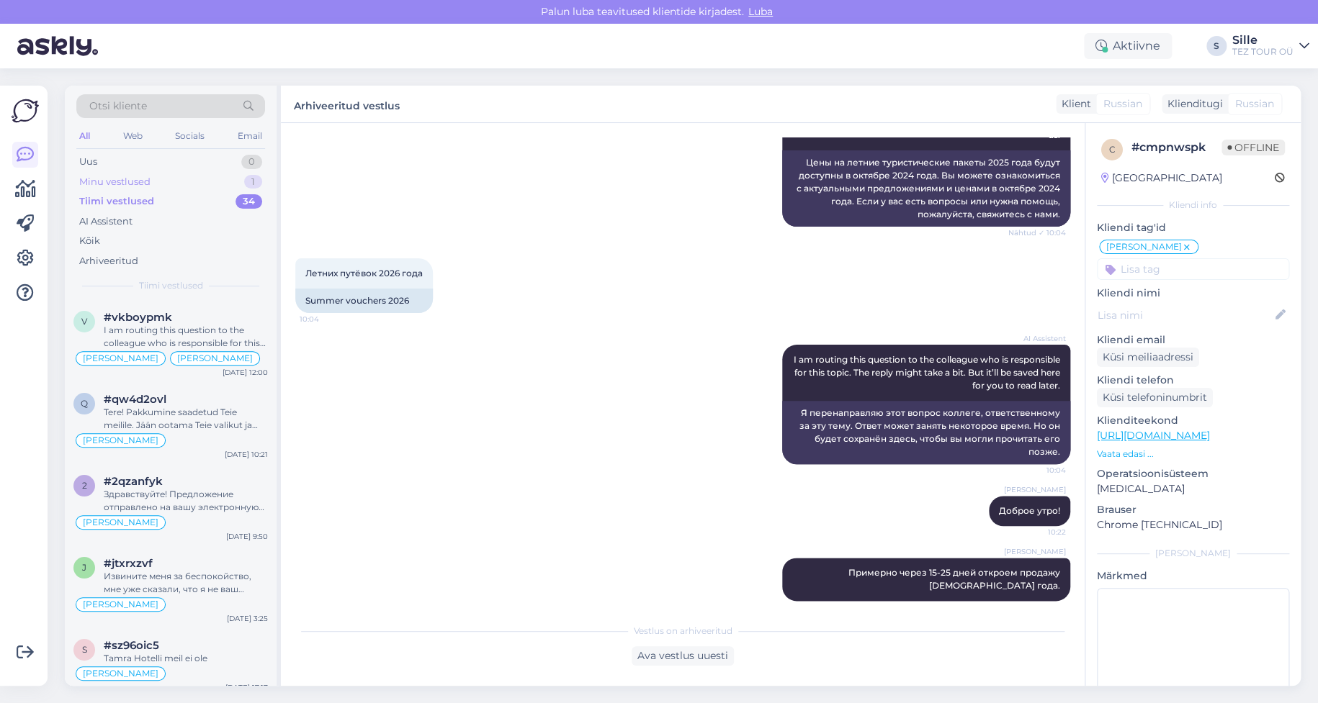
click at [165, 177] on div "Minu vestlused 1" at bounding box center [170, 182] width 189 height 20
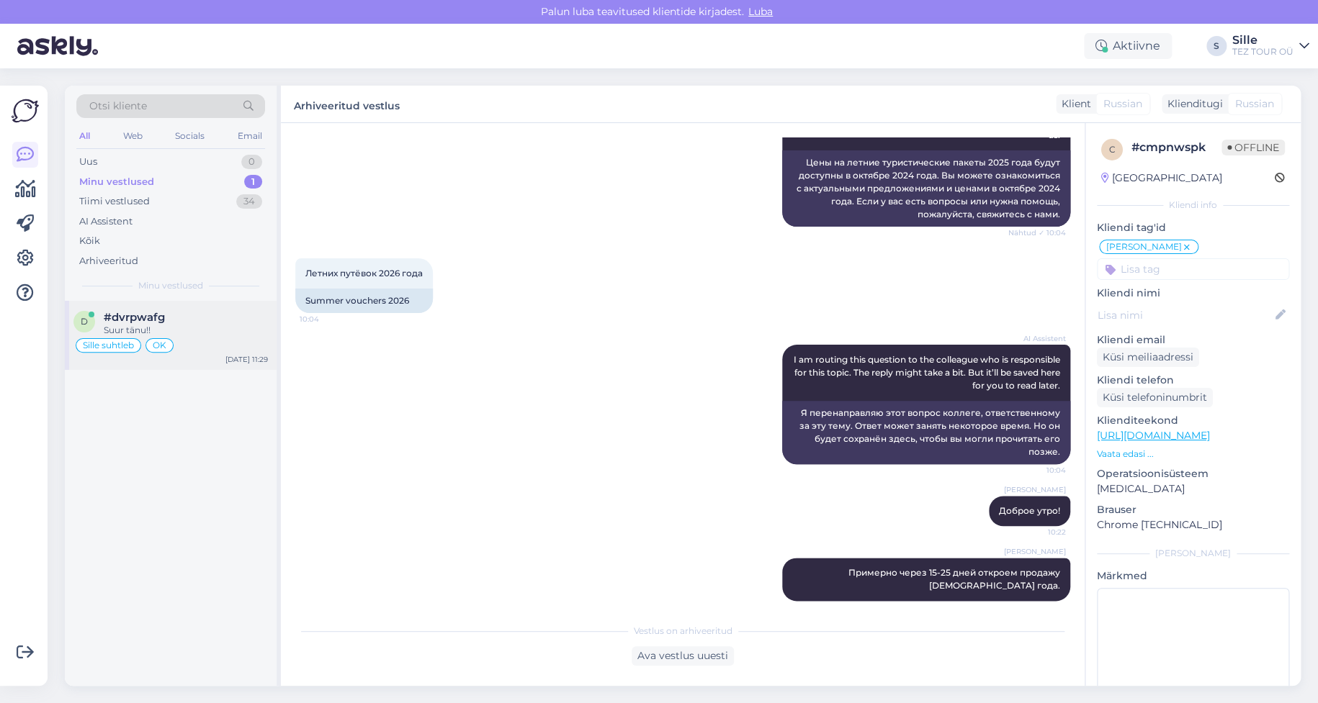
click at [200, 340] on div "Sille suhtleb OK" at bounding box center [170, 345] width 194 height 17
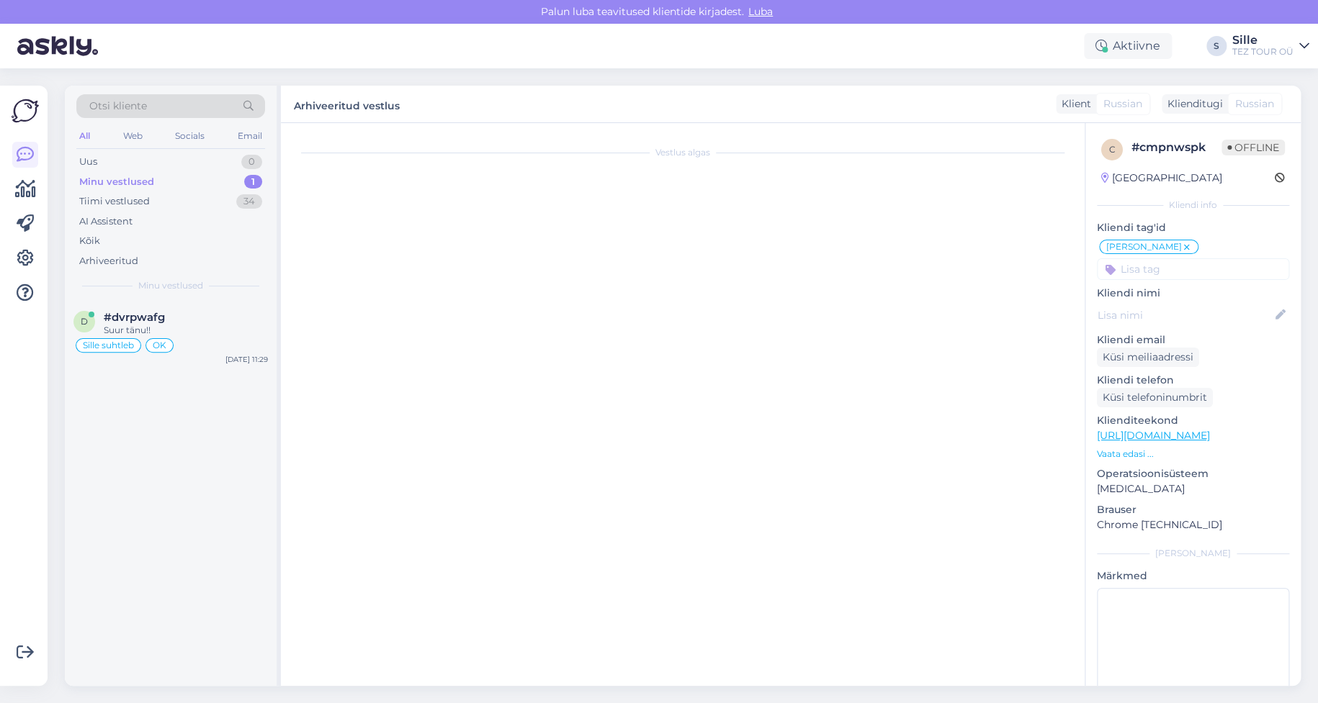
scroll to position [1662, 0]
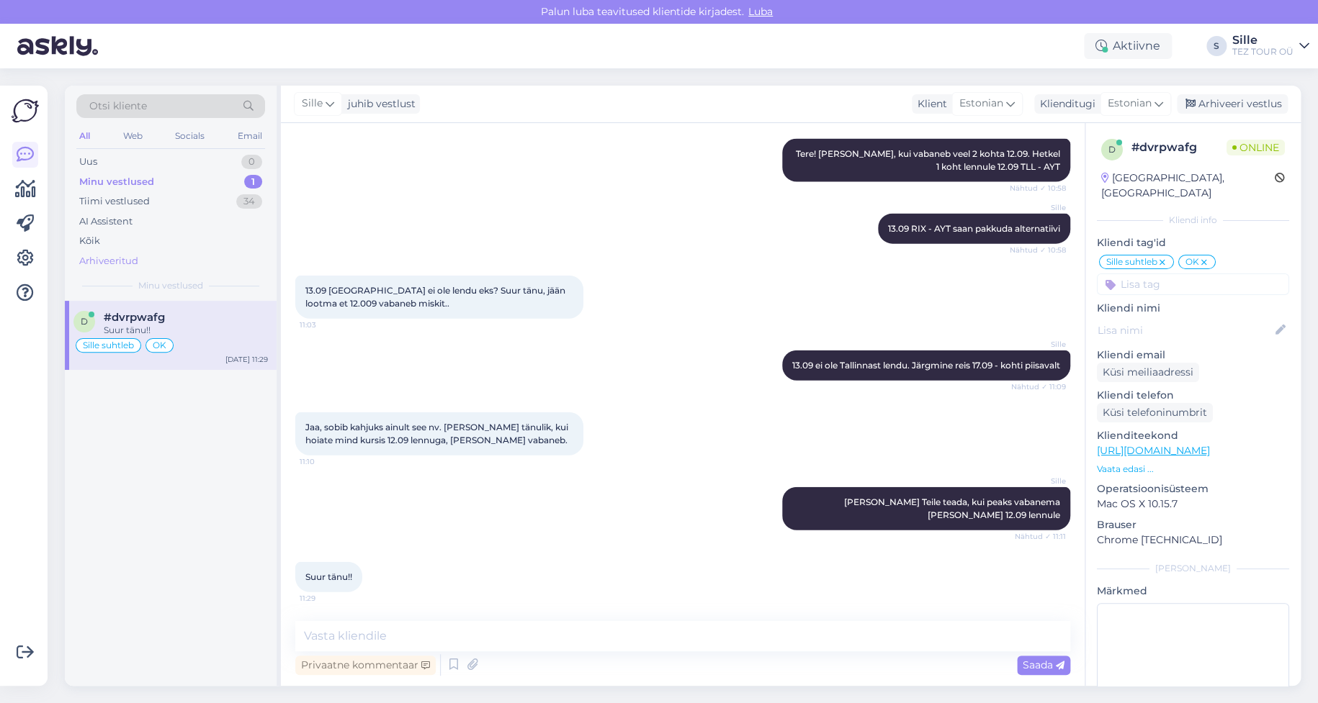
click at [94, 260] on div "Arhiveeritud" at bounding box center [108, 261] width 59 height 14
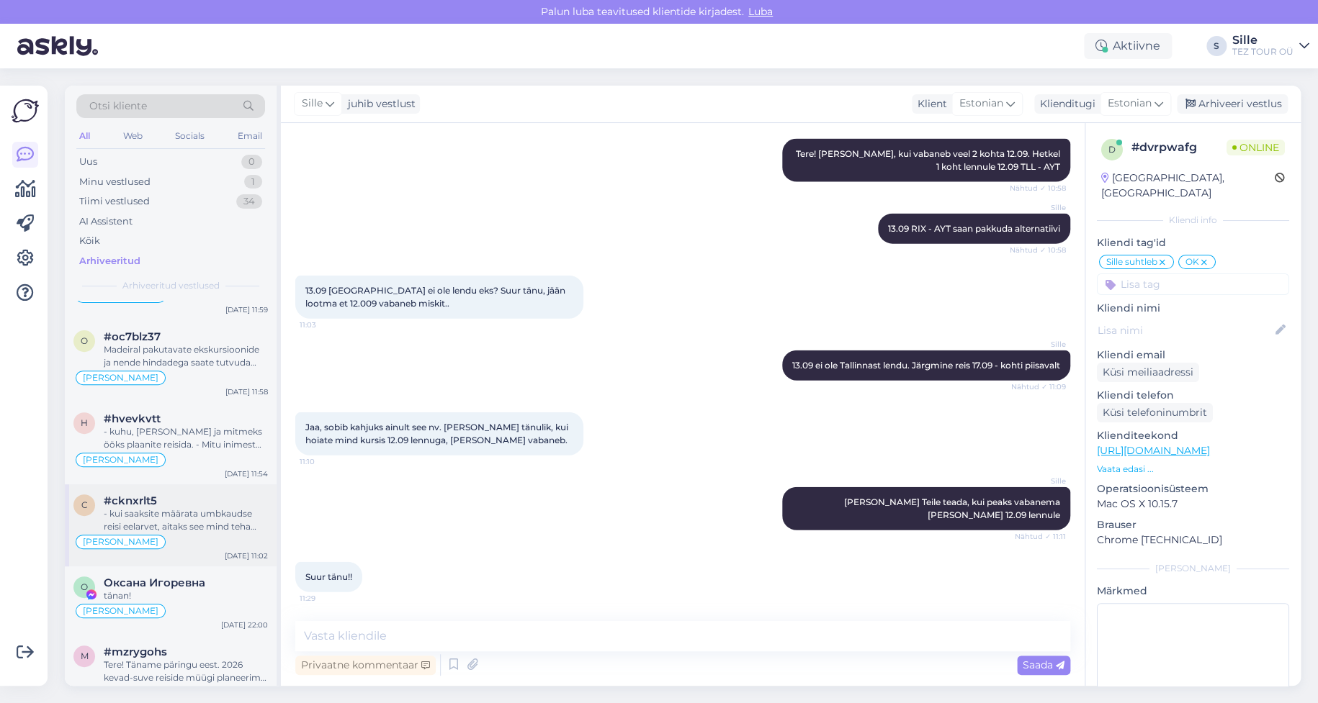
scroll to position [16936, 0]
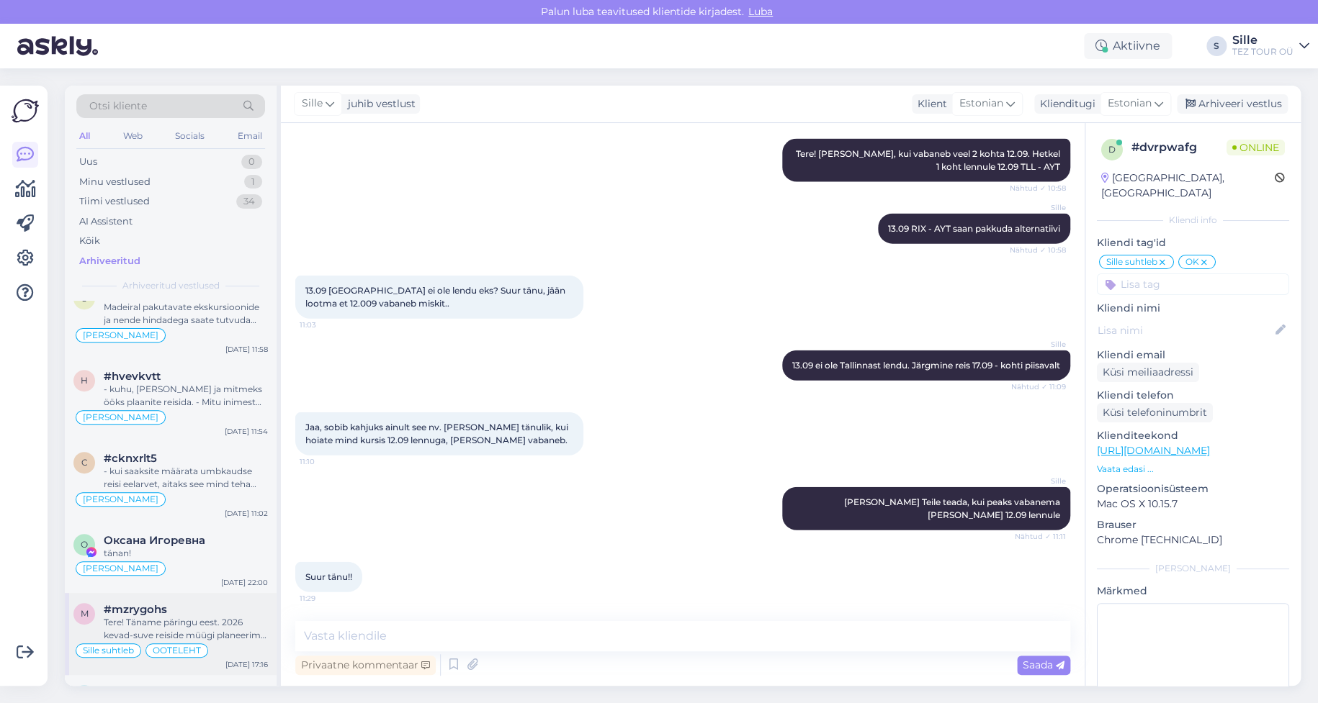
click at [189, 644] on div "OOTELEHT" at bounding box center [176, 651] width 63 height 14
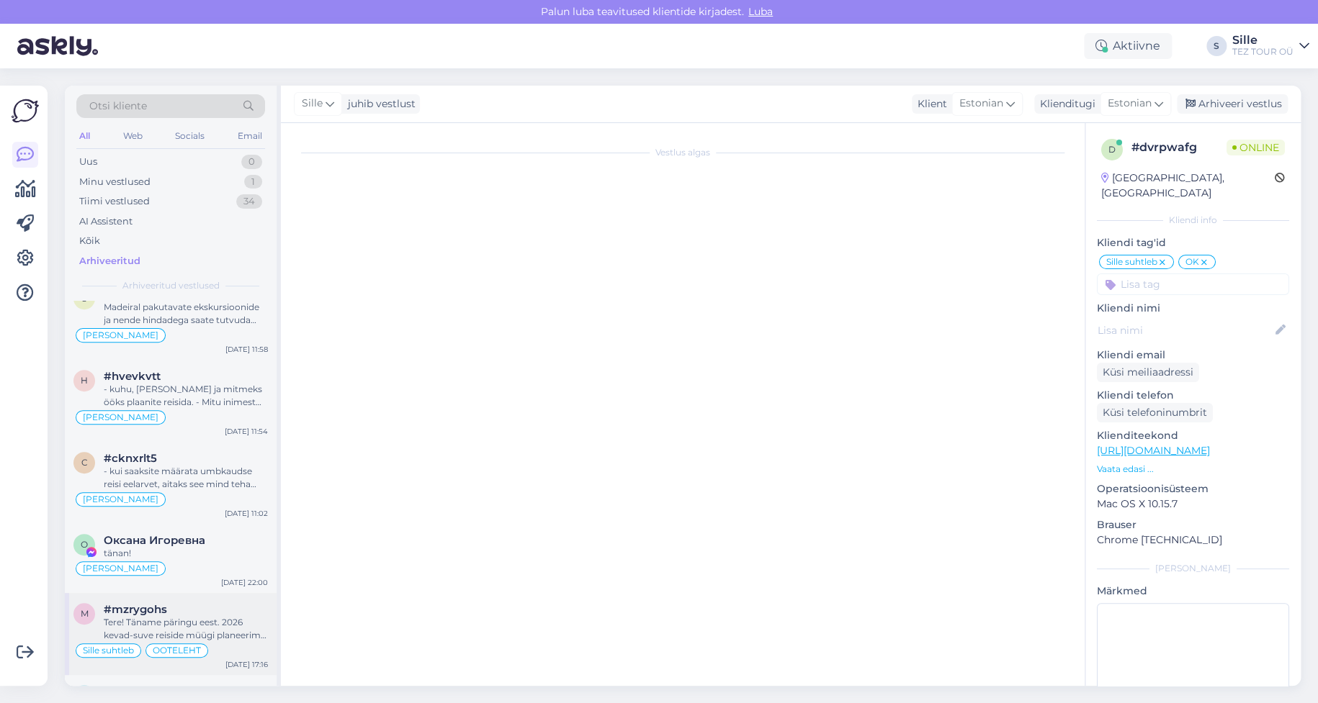
scroll to position [783, 0]
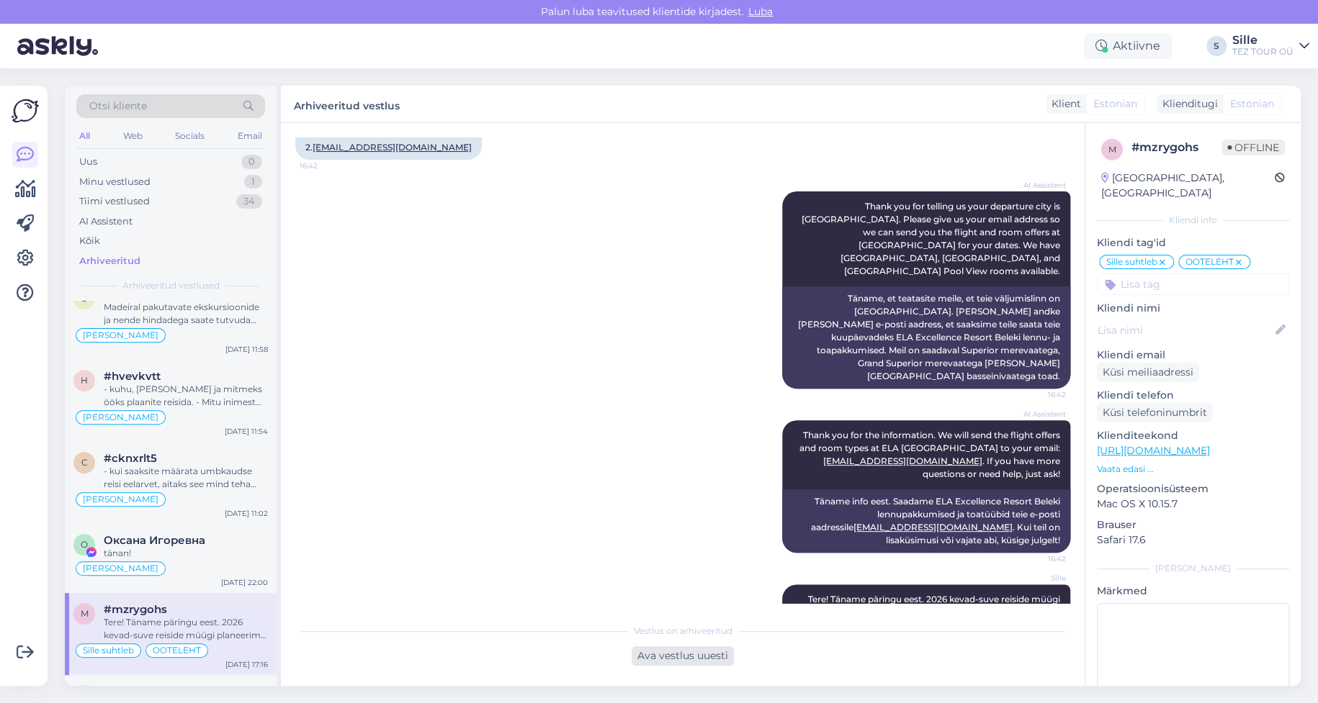
click at [683, 657] on div "Ava vestlus uuesti" at bounding box center [682, 656] width 102 height 19
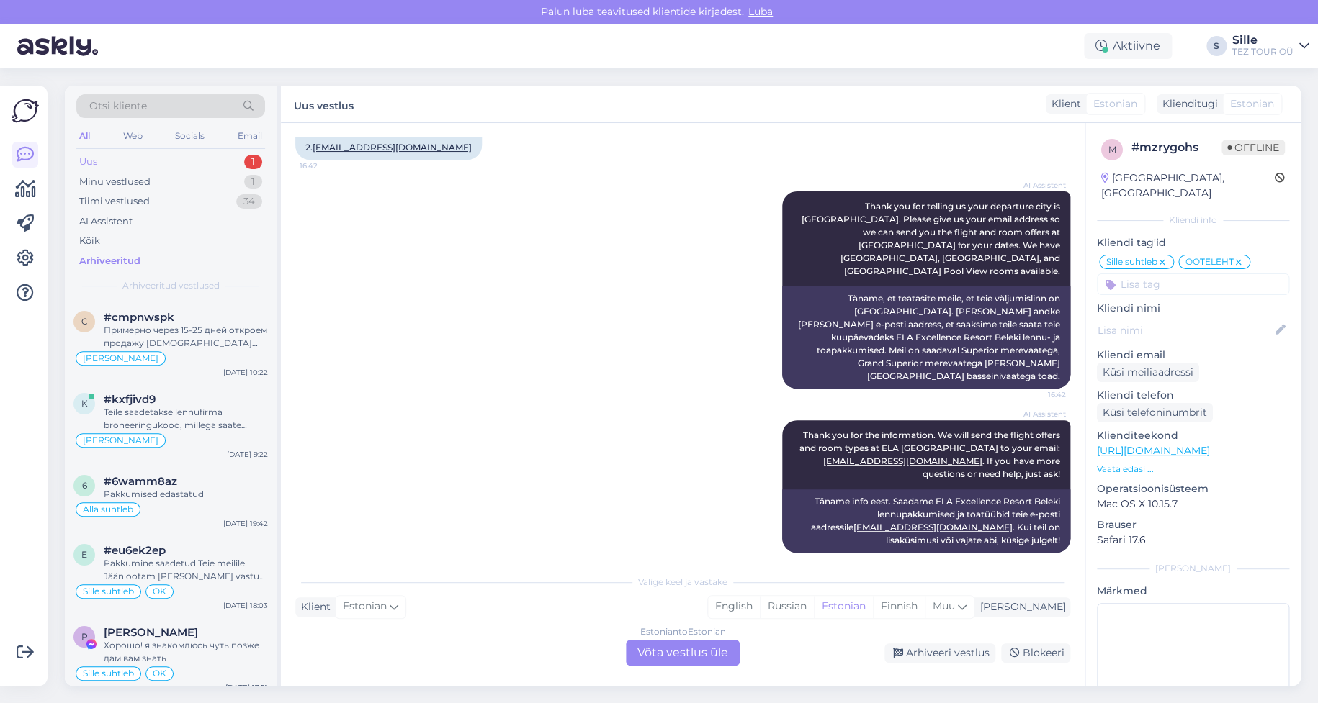
click at [117, 157] on div "Uus 1" at bounding box center [170, 162] width 189 height 20
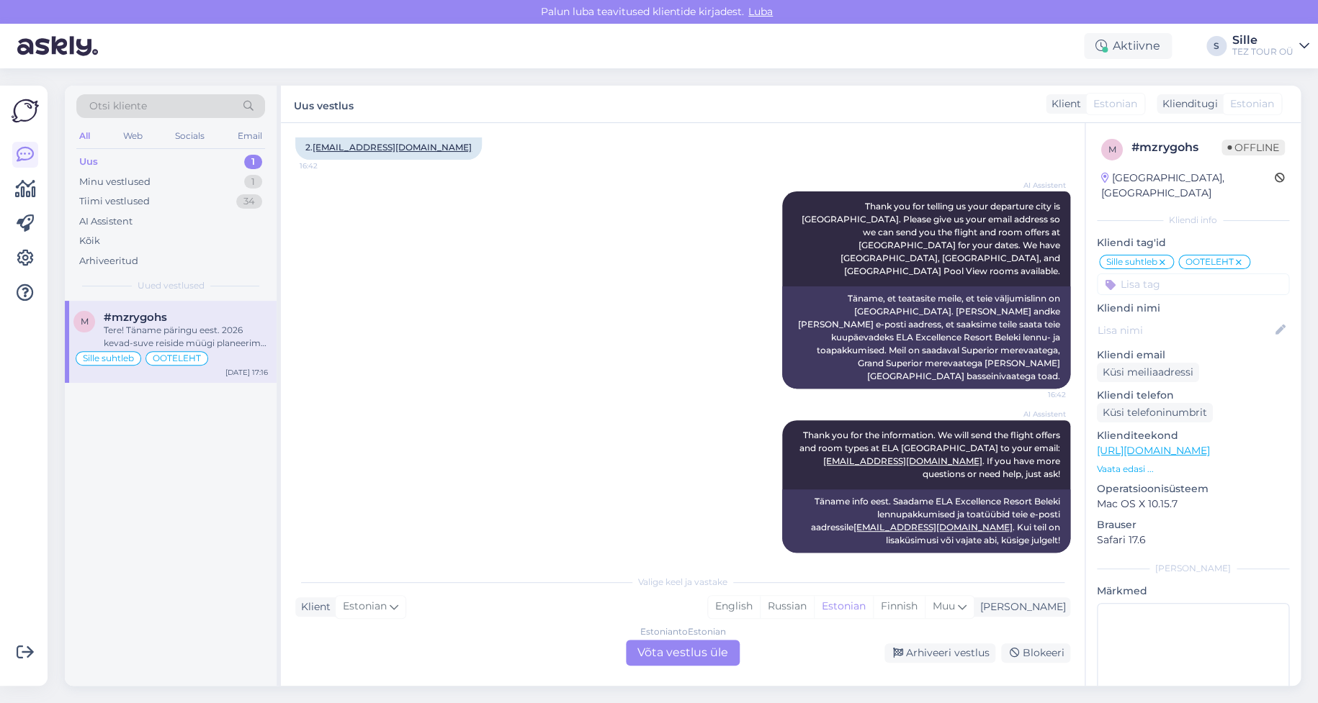
click at [212, 359] on div "Sille suhtleb OOTELEHT" at bounding box center [170, 358] width 194 height 17
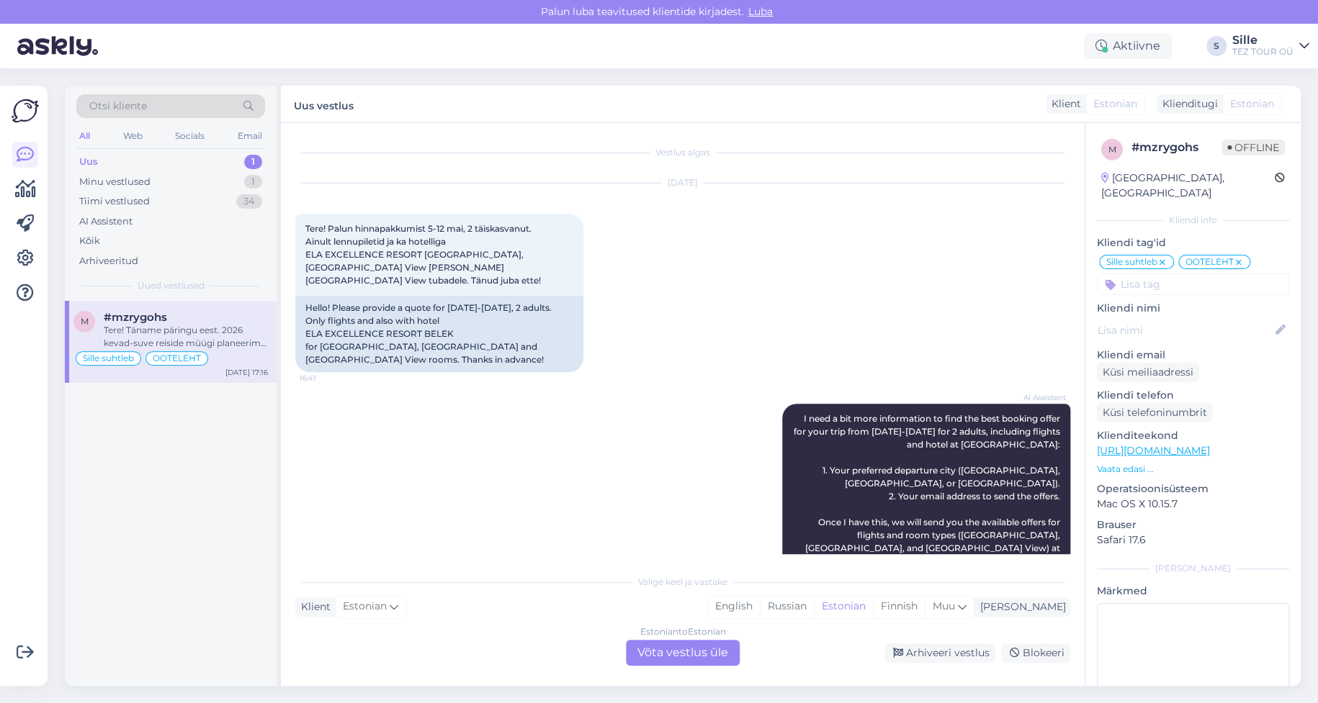
click at [701, 649] on div "Estonian to Estonian Võta vestlus üle" at bounding box center [683, 653] width 114 height 26
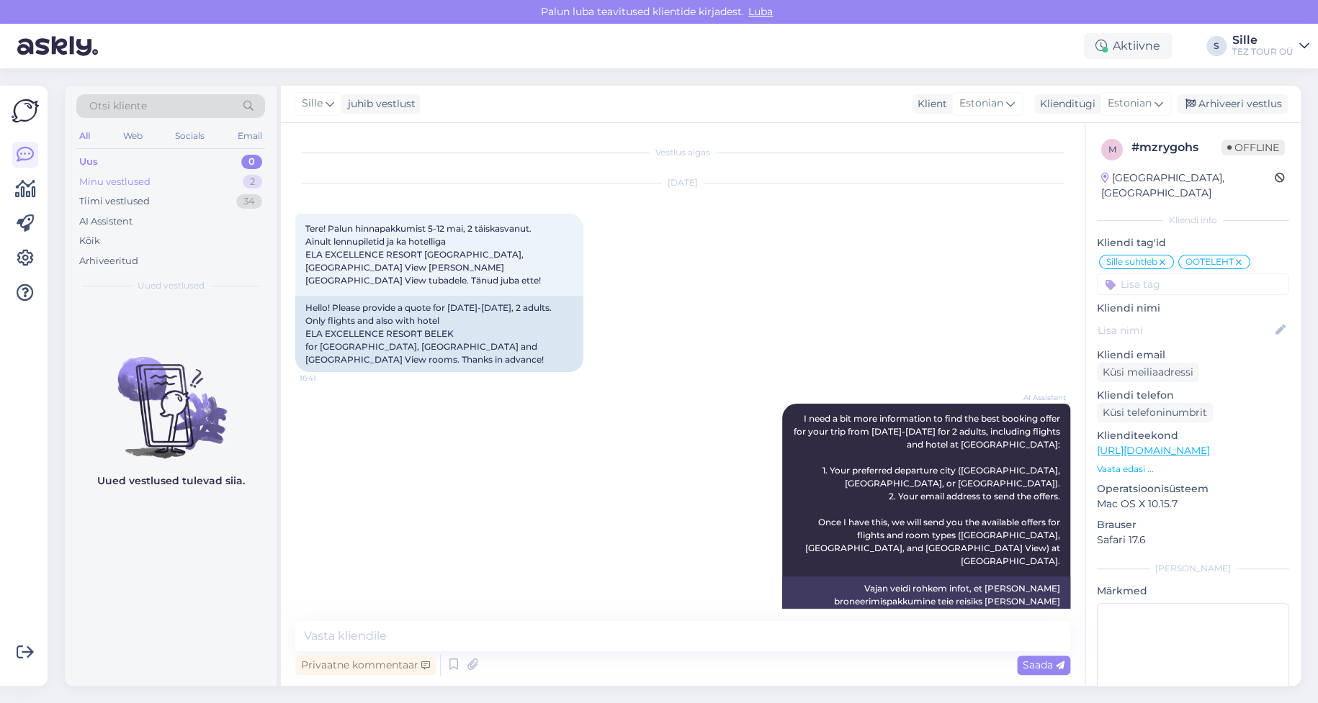
click at [132, 179] on div "Minu vestlused" at bounding box center [114, 182] width 71 height 14
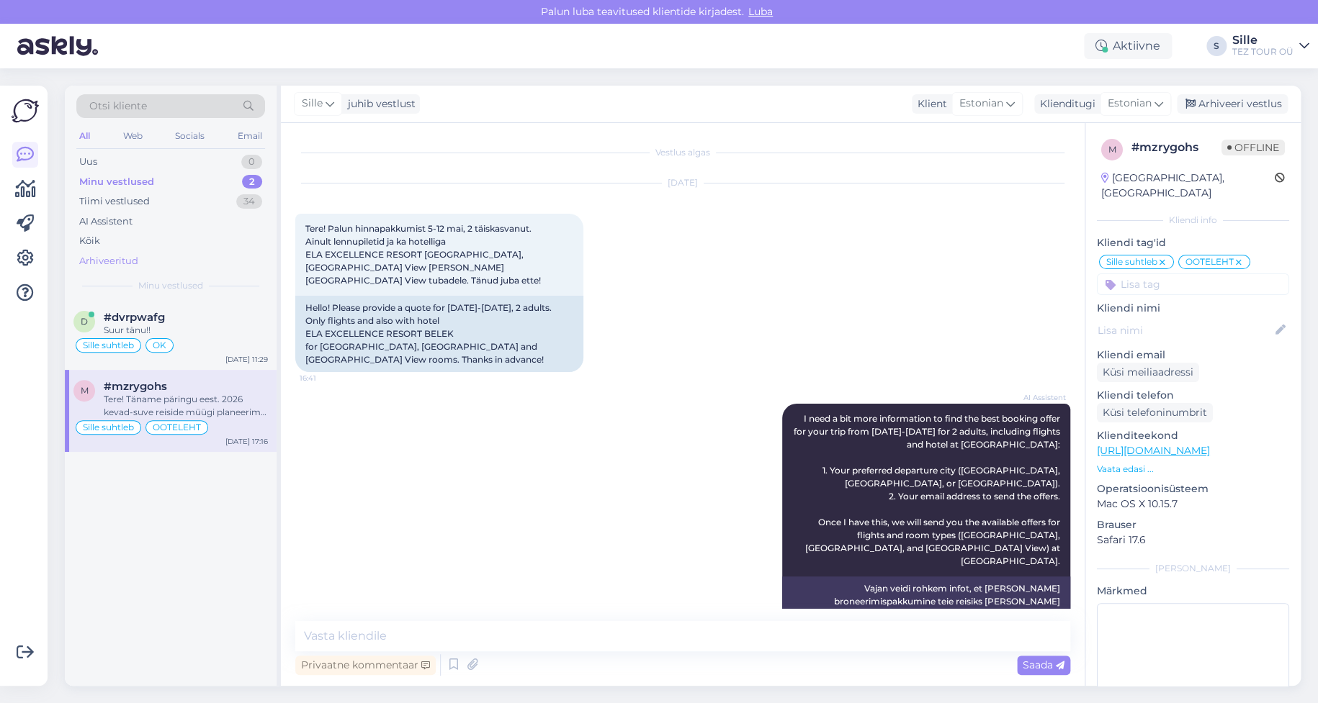
click at [109, 255] on div "Arhiveeritud" at bounding box center [108, 261] width 59 height 14
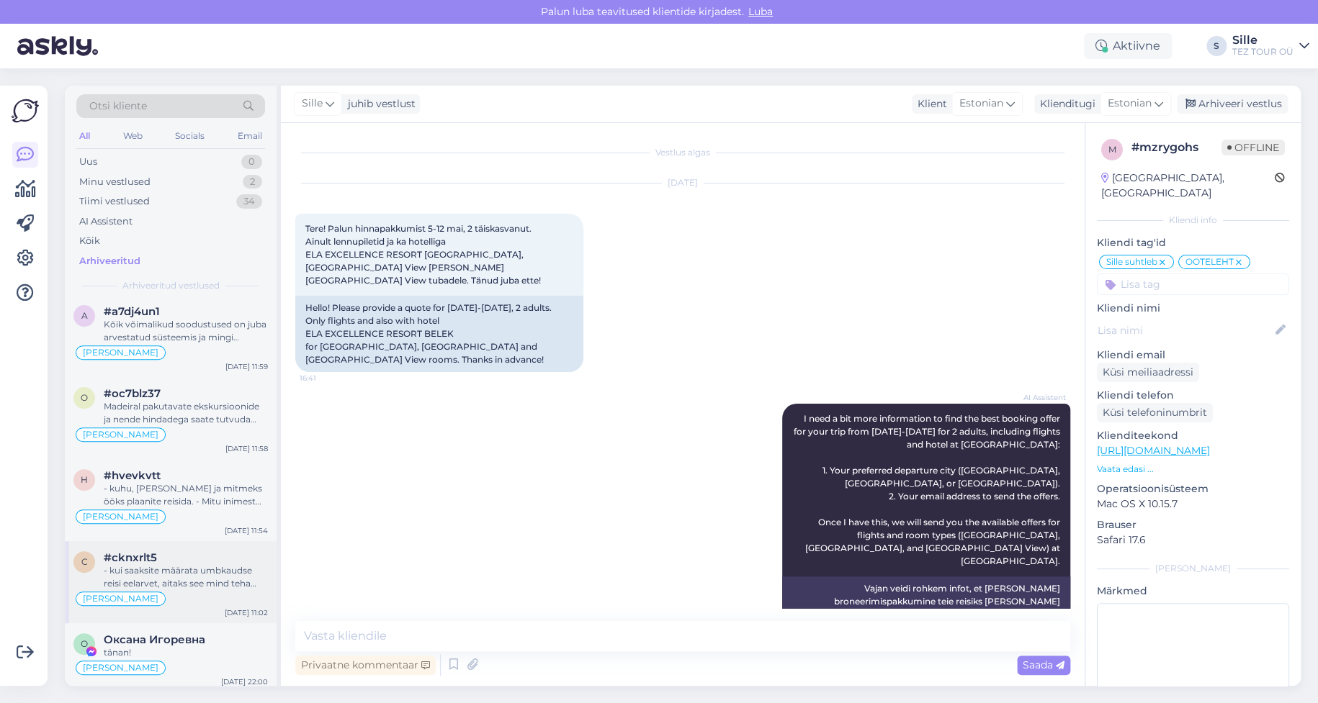
scroll to position [16936, 0]
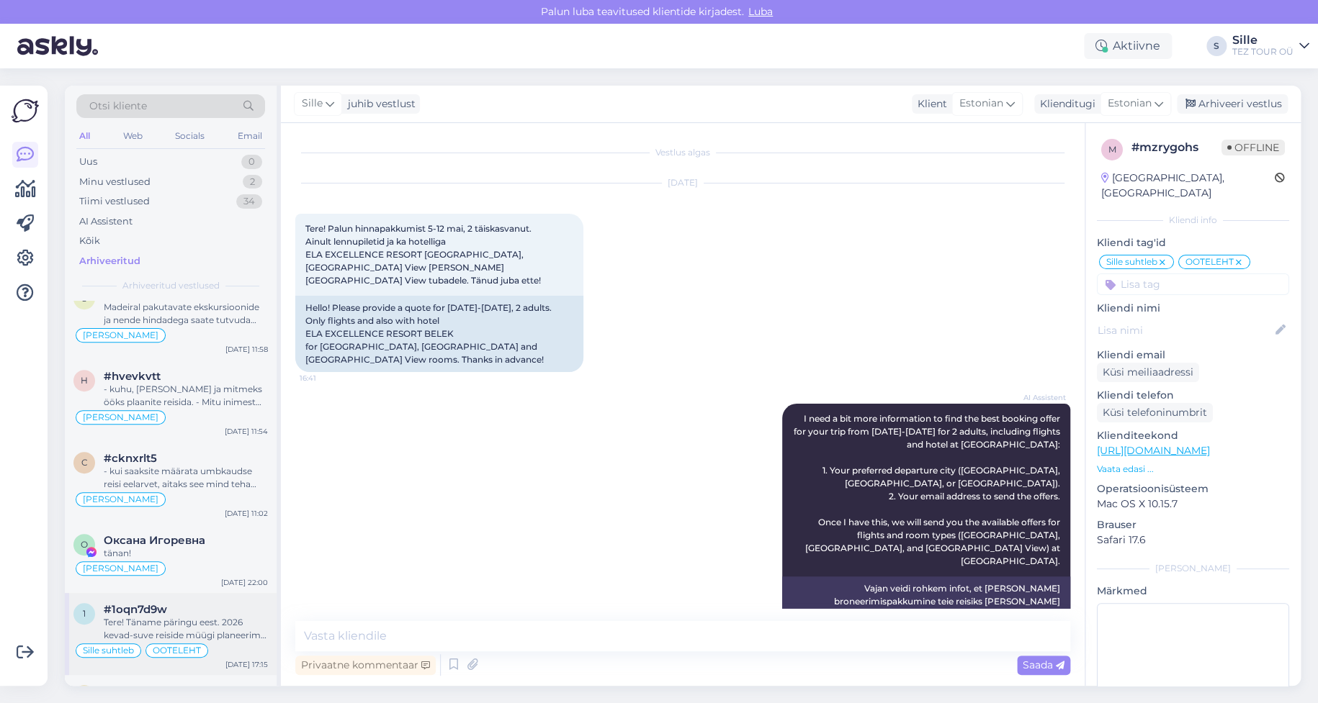
click at [209, 642] on div "Sille suhtleb OOTELEHT" at bounding box center [170, 650] width 194 height 17
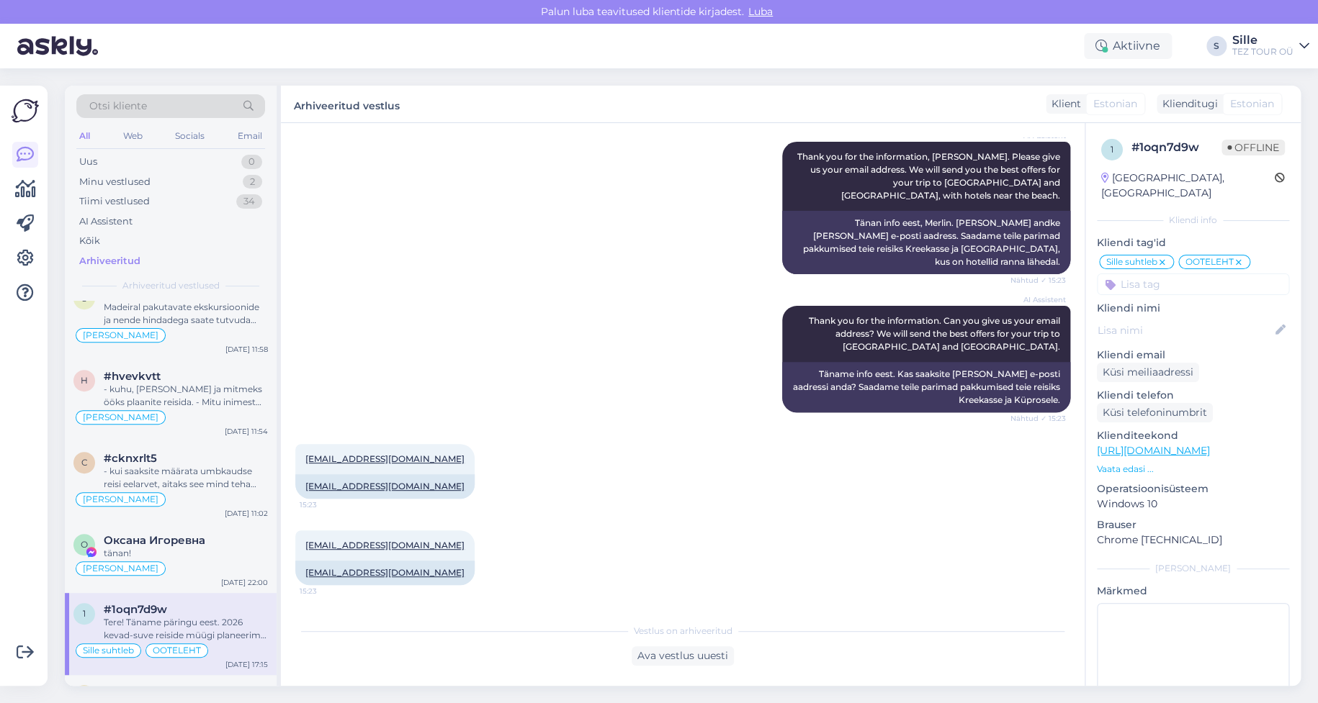
scroll to position [1137, 0]
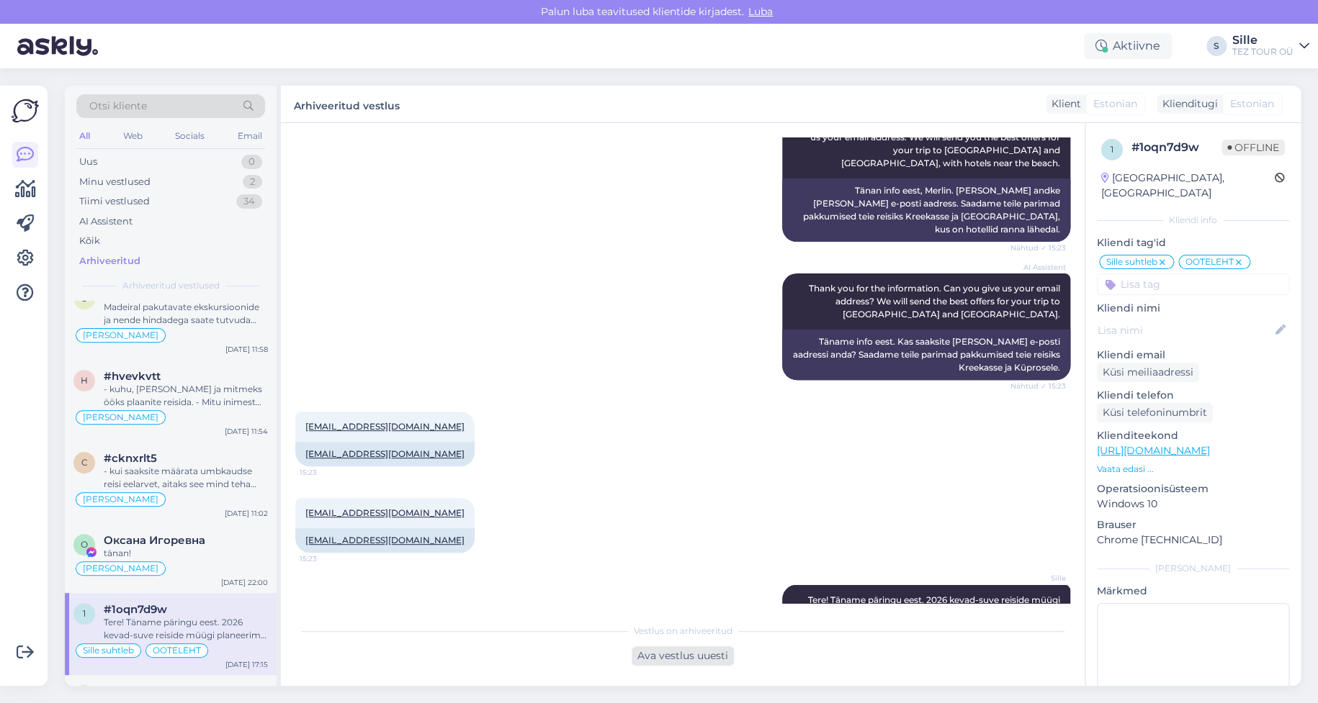
click at [697, 657] on div "Ava vestlus uuesti" at bounding box center [682, 656] width 102 height 19
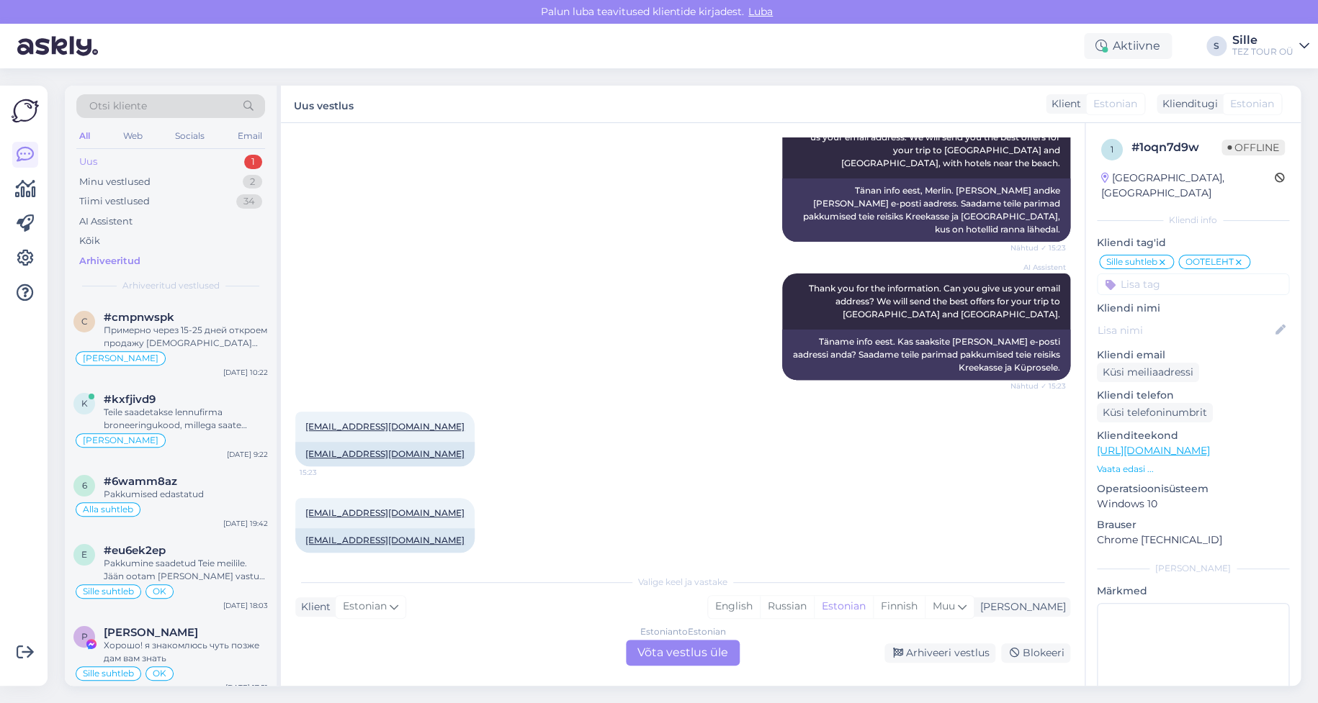
click at [207, 158] on div "Uus 1" at bounding box center [170, 162] width 189 height 20
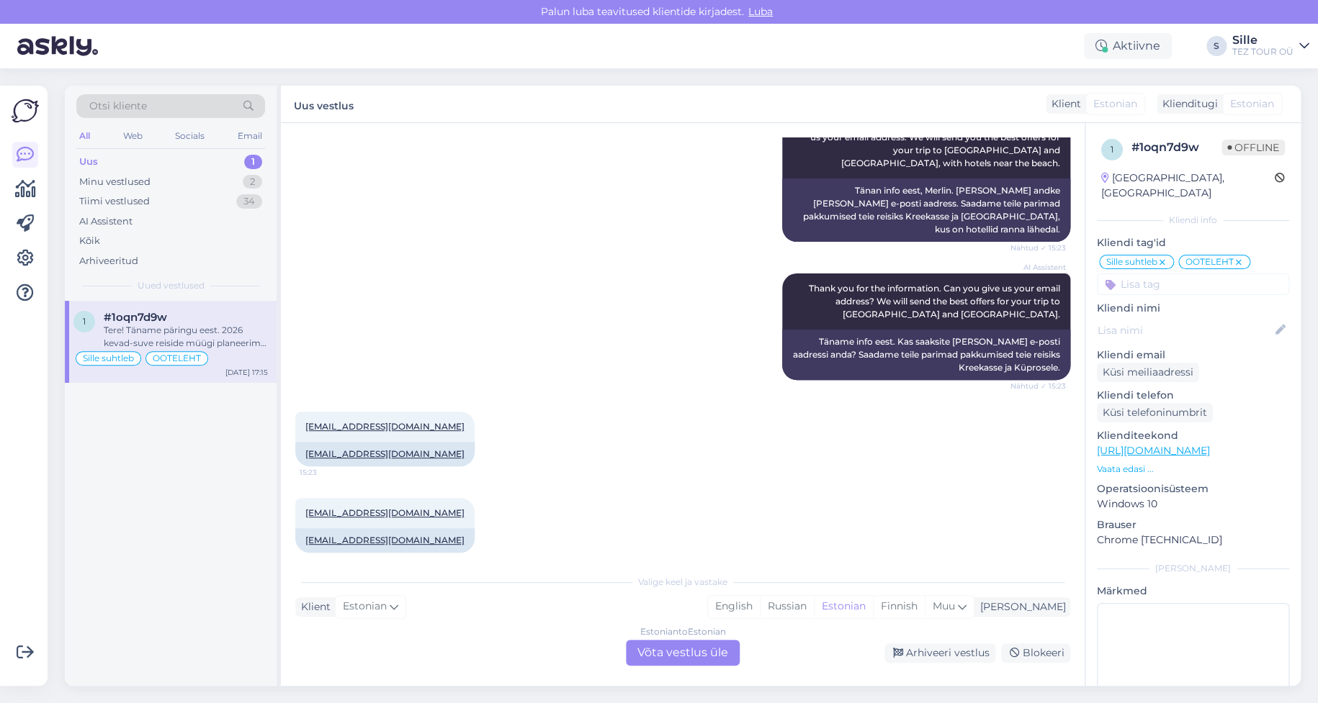
click at [695, 652] on div "Estonian to Estonian Võta vestlus üle" at bounding box center [683, 653] width 114 height 26
